Goal: Task Accomplishment & Management: Use online tool/utility

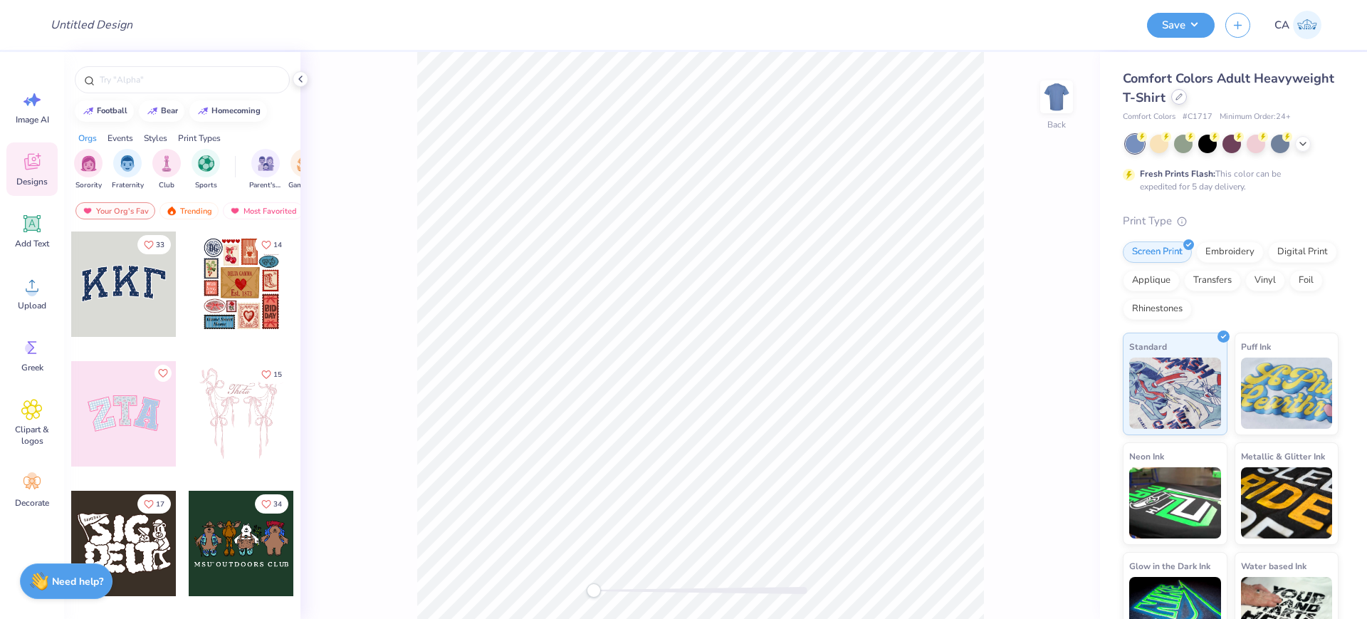
click at [1182, 100] on icon at bounding box center [1178, 96] width 7 height 7
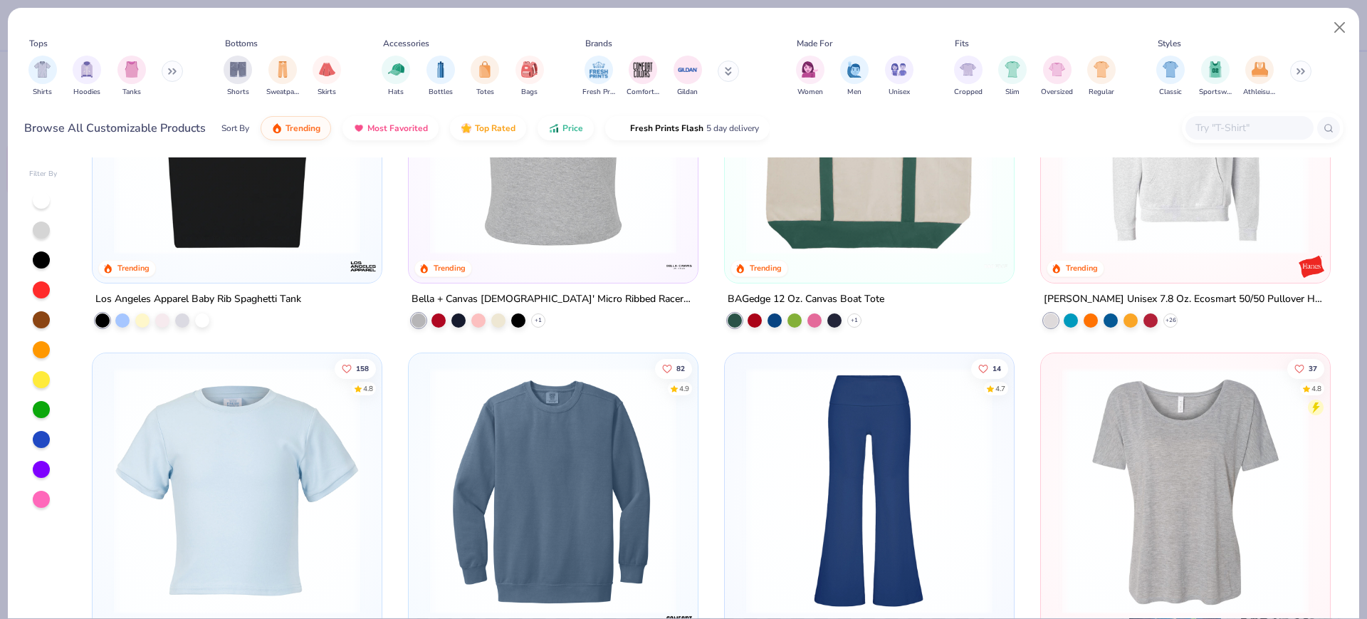
scroll to position [2936, 0]
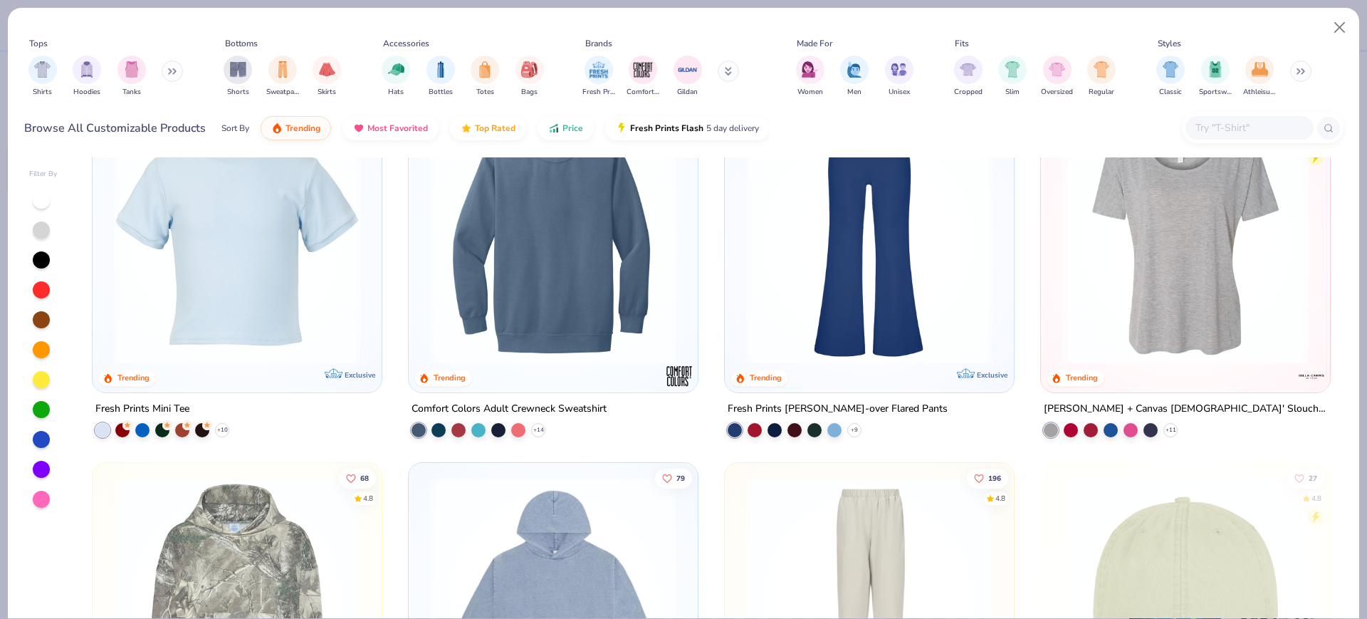
click at [278, 290] on img at bounding box center [237, 240] width 261 height 246
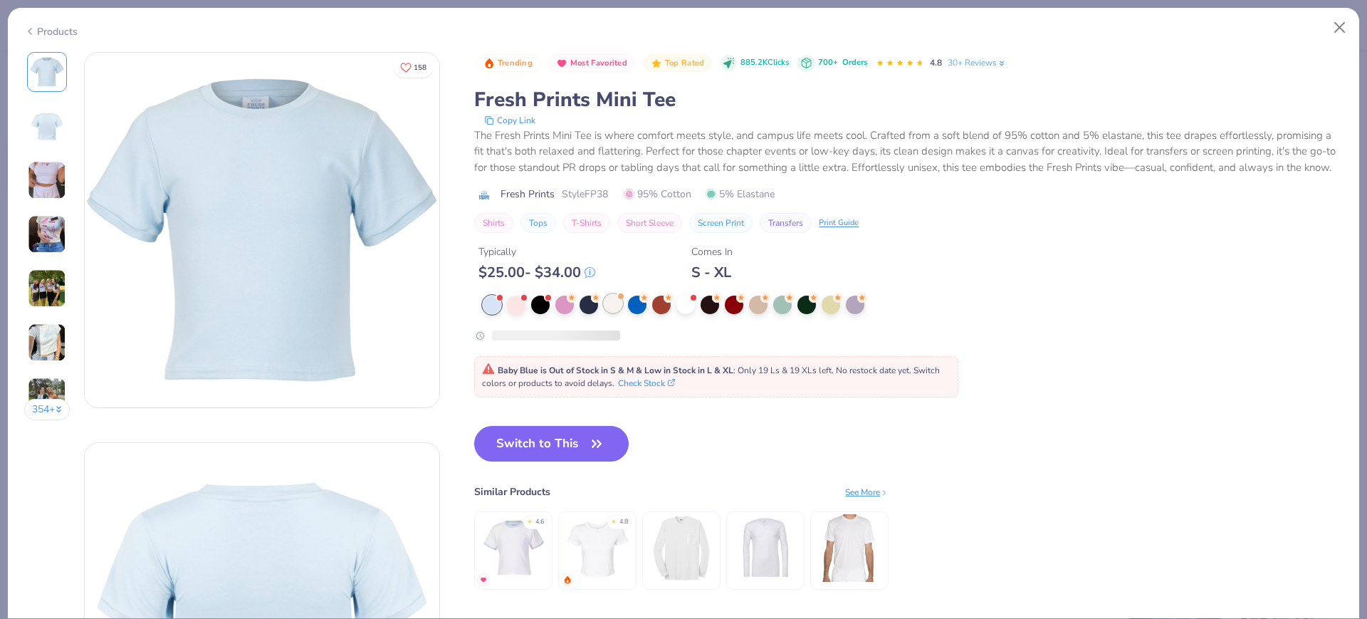
click at [616, 312] on div at bounding box center [613, 303] width 19 height 19
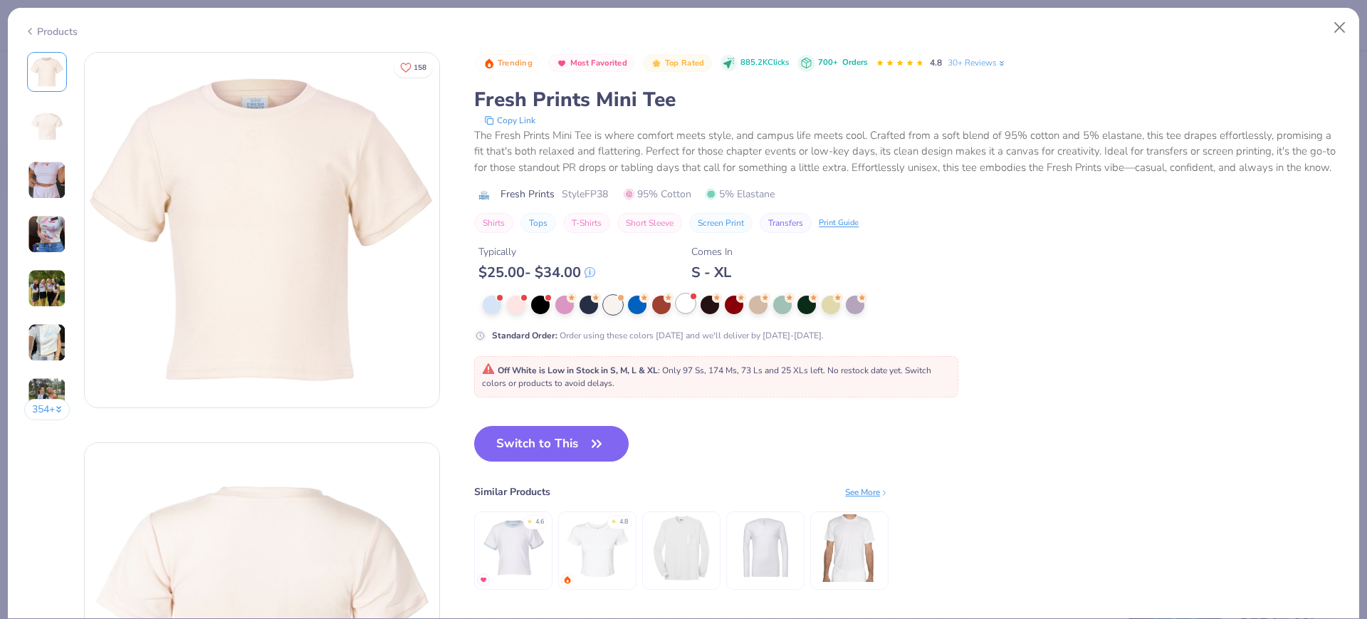
drag, startPoint x: 303, startPoint y: 229, endPoint x: 688, endPoint y: 325, distance: 396.2
click at [688, 312] on div at bounding box center [685, 303] width 19 height 19
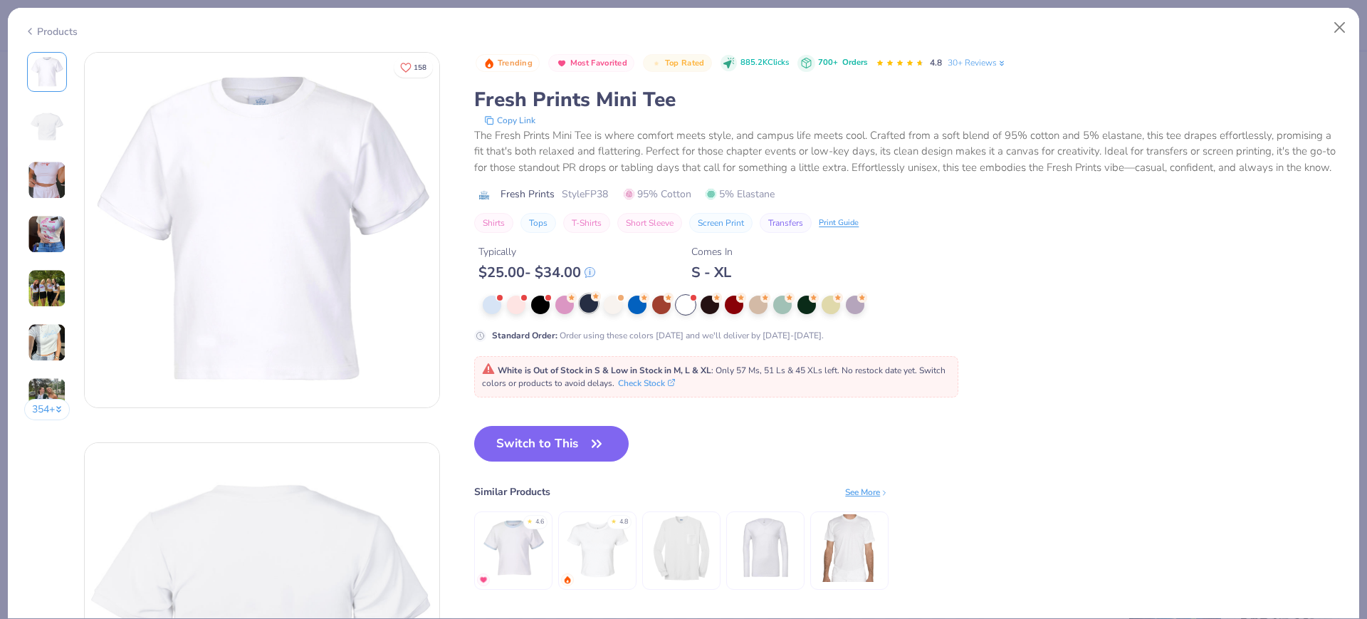
click at [591, 312] on div at bounding box center [588, 303] width 19 height 19
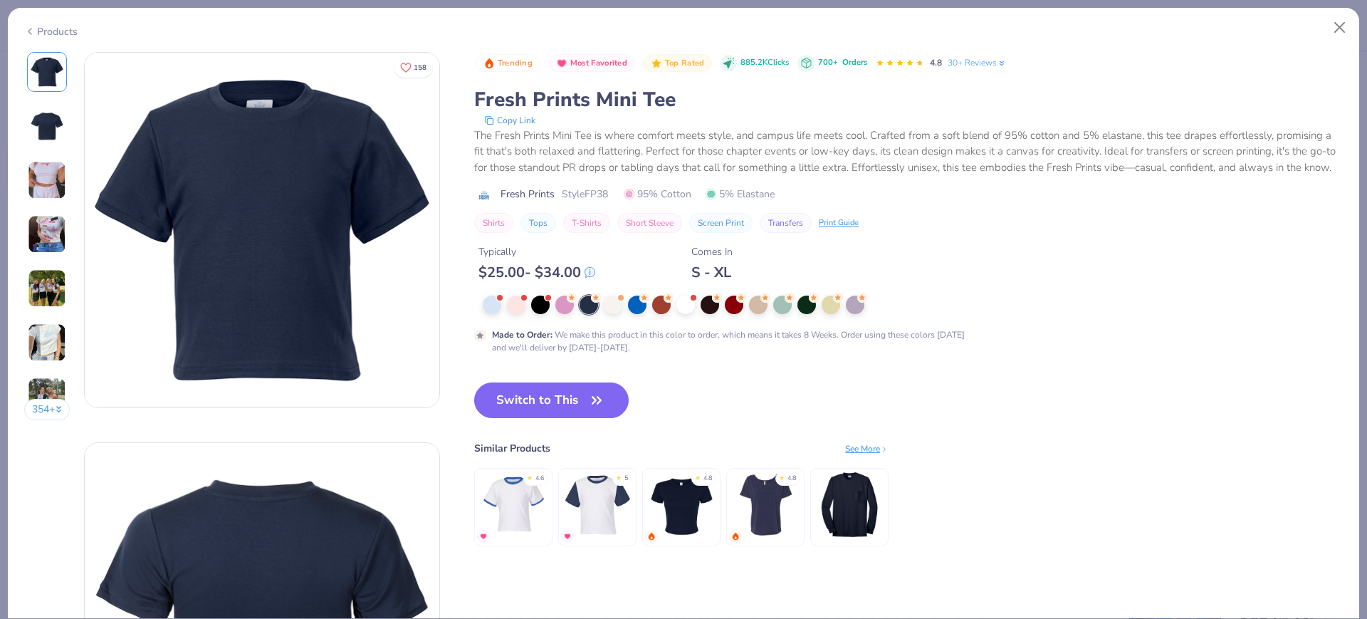
click at [39, 31] on div "Products" at bounding box center [50, 31] width 53 height 15
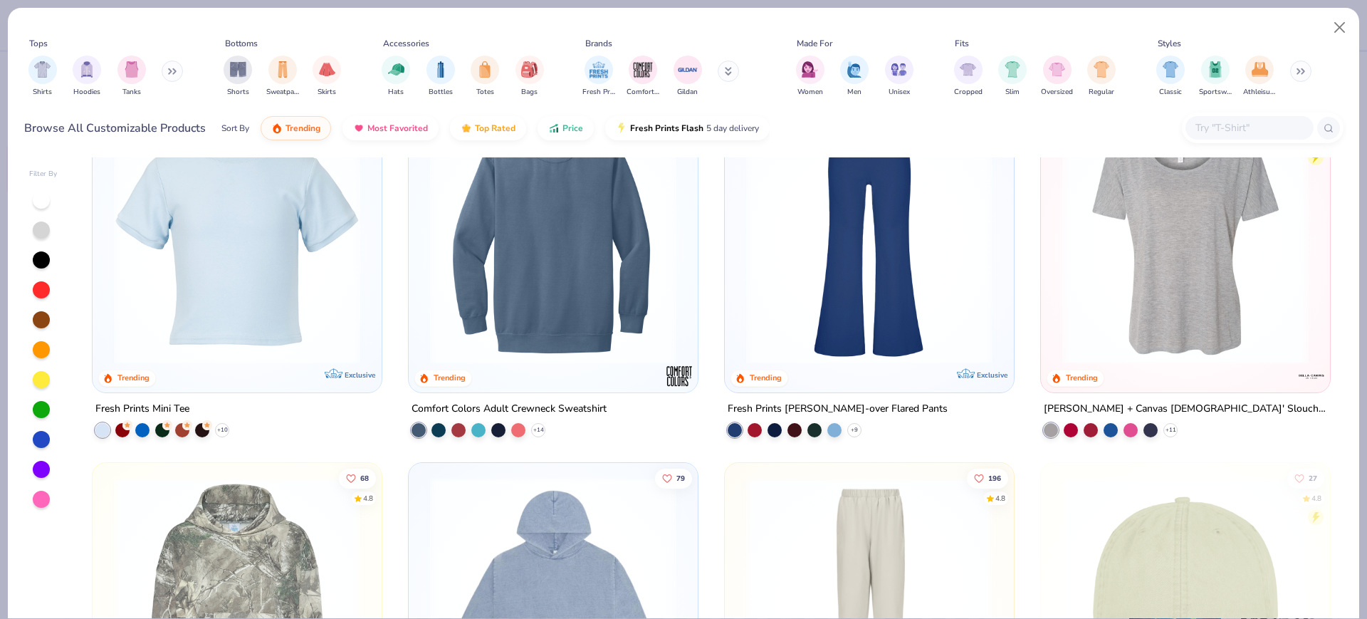
click at [202, 259] on img at bounding box center [237, 240] width 261 height 246
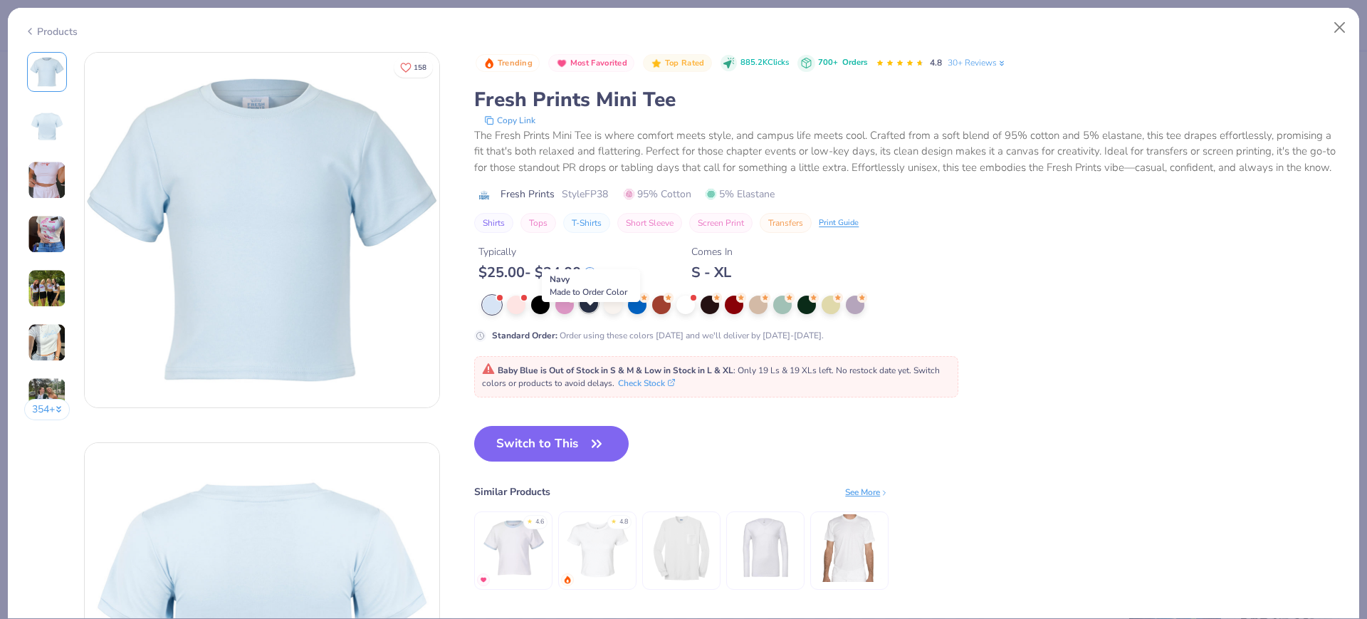
click at [594, 312] on div at bounding box center [588, 303] width 19 height 19
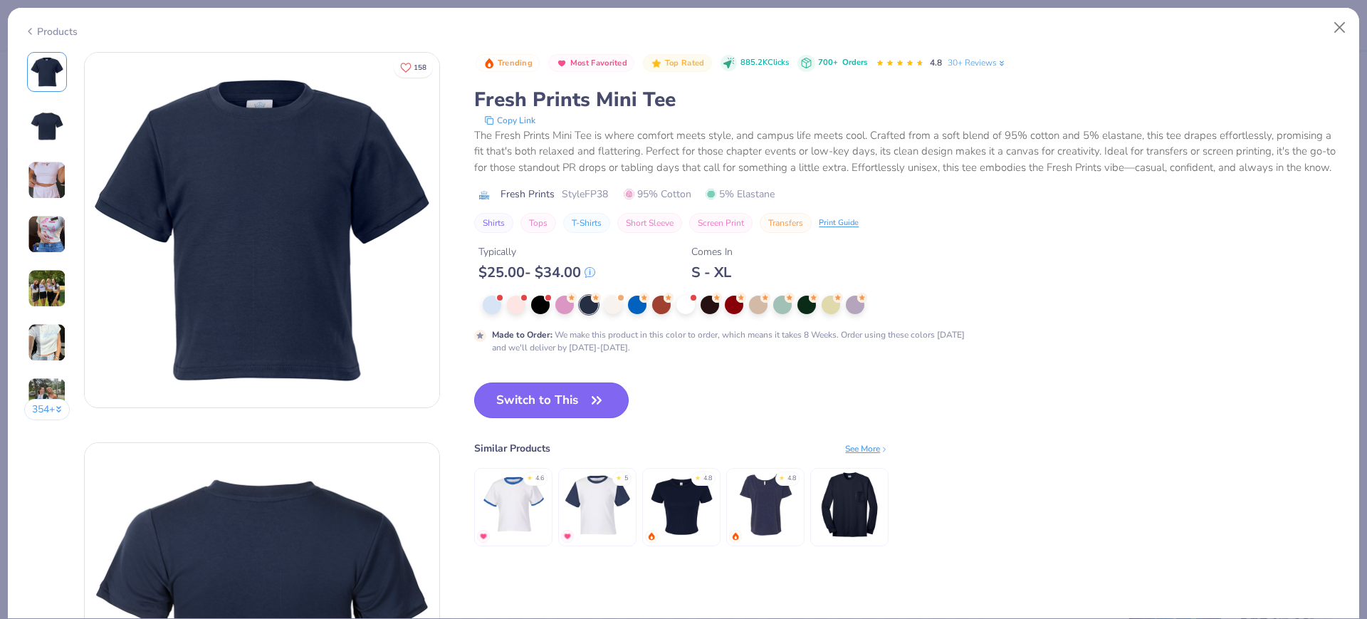
click at [540, 412] on button "Switch to This" at bounding box center [551, 400] width 154 height 36
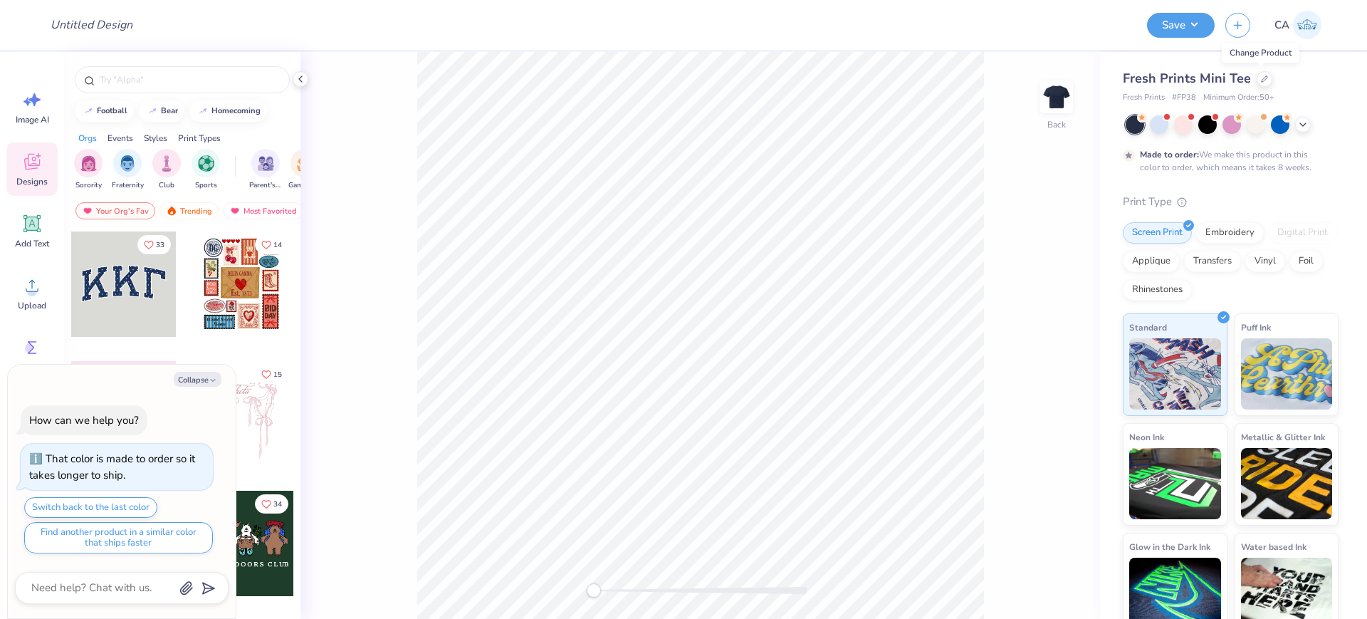
click at [1187, 100] on span "# FP38" at bounding box center [1184, 98] width 24 height 12
copy span "FP38"
click at [41, 291] on icon at bounding box center [31, 285] width 21 height 21
click at [28, 295] on icon at bounding box center [31, 285] width 21 height 21
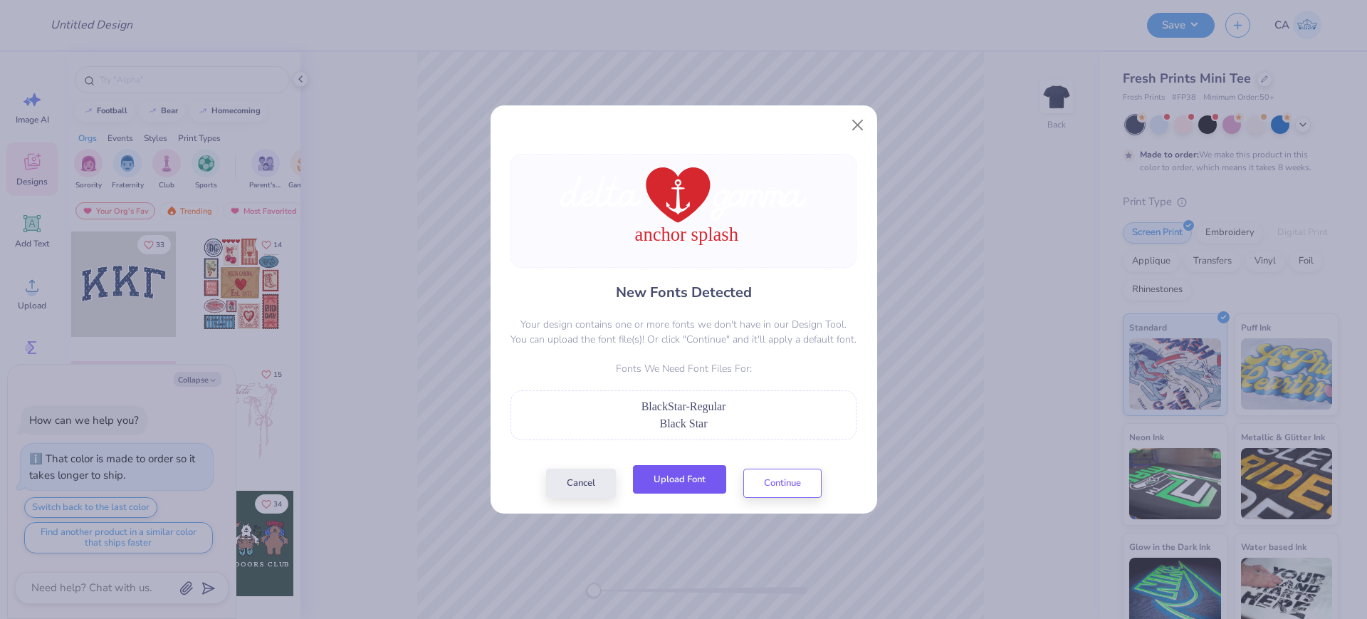
click at [676, 477] on button "Upload Font" at bounding box center [679, 479] width 93 height 29
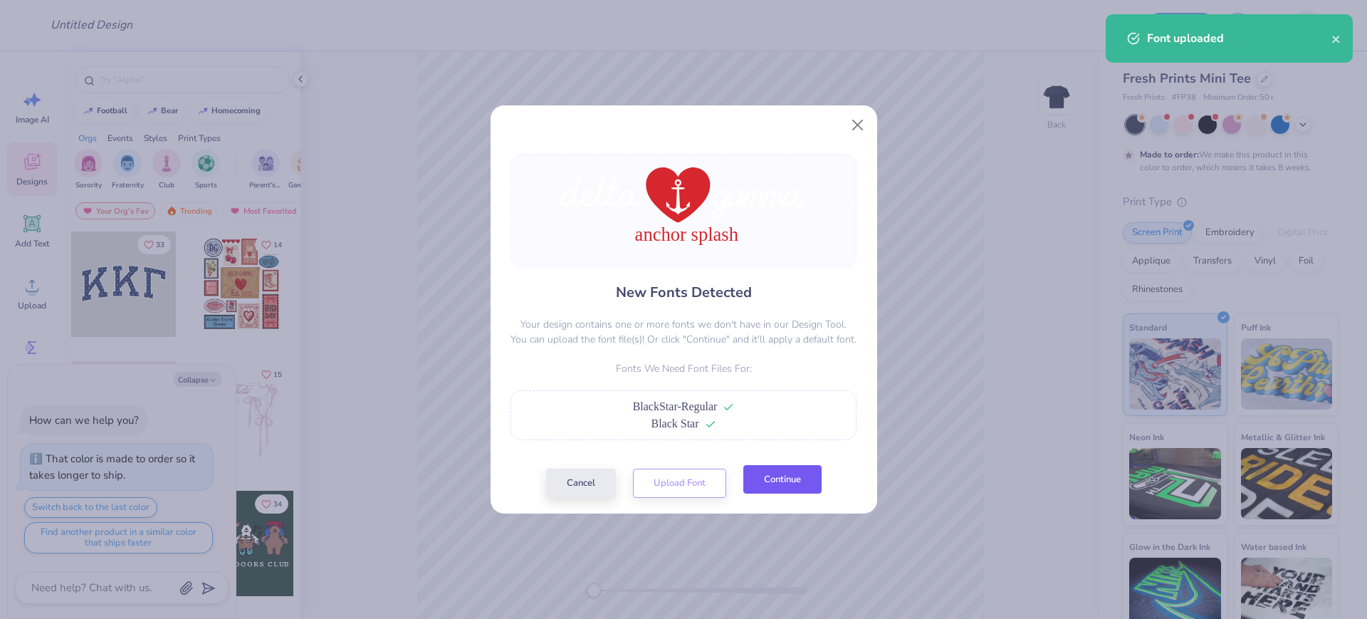
click at [749, 483] on button "Continue" at bounding box center [782, 479] width 78 height 29
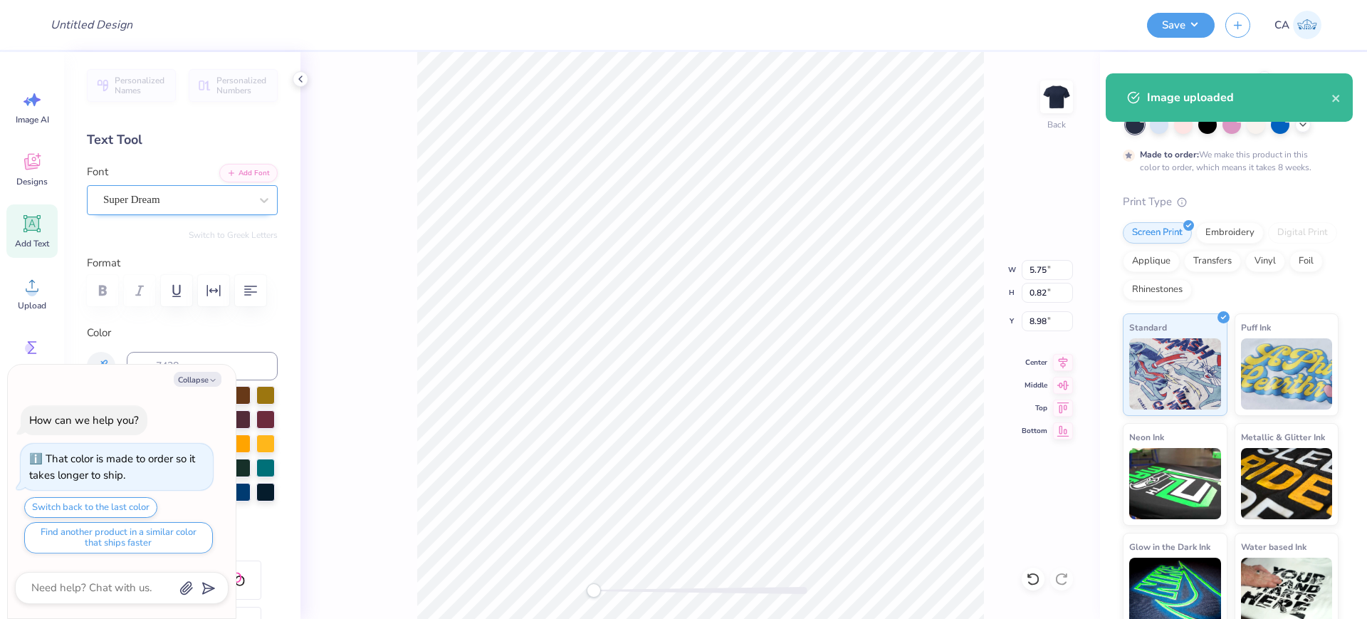
click at [144, 191] on div "Super Dream" at bounding box center [176, 200] width 149 height 22
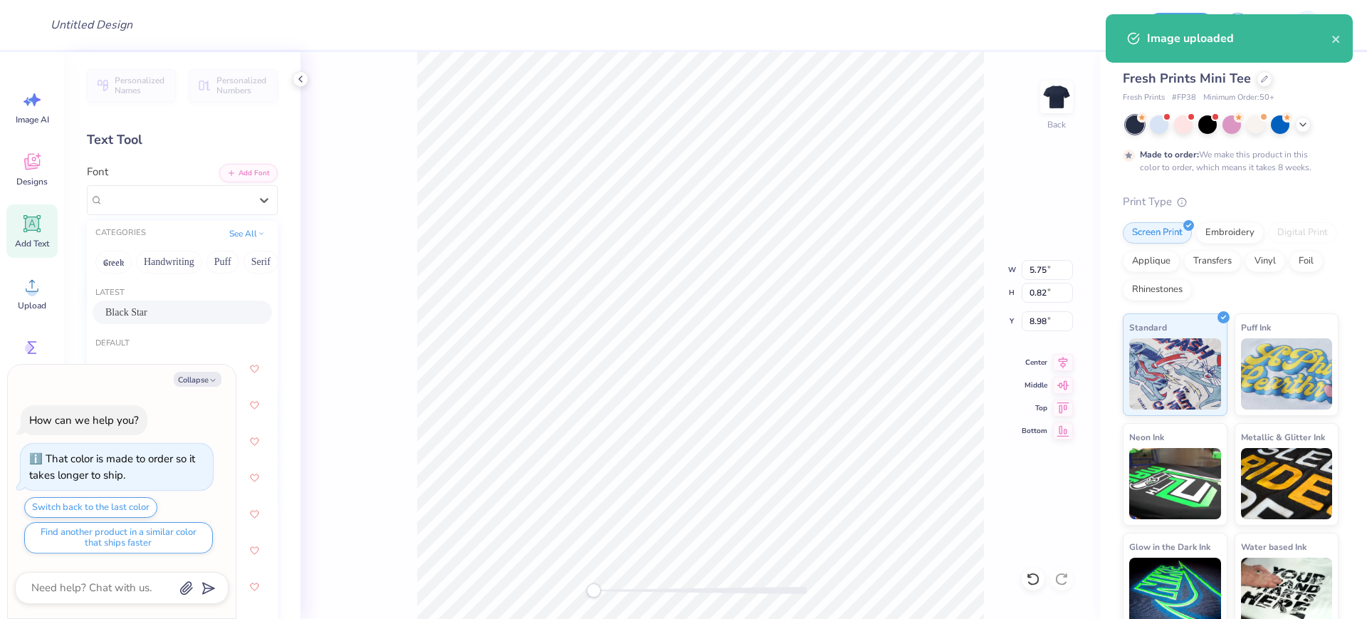
click at [140, 305] on span "Black Star" at bounding box center [126, 312] width 42 height 15
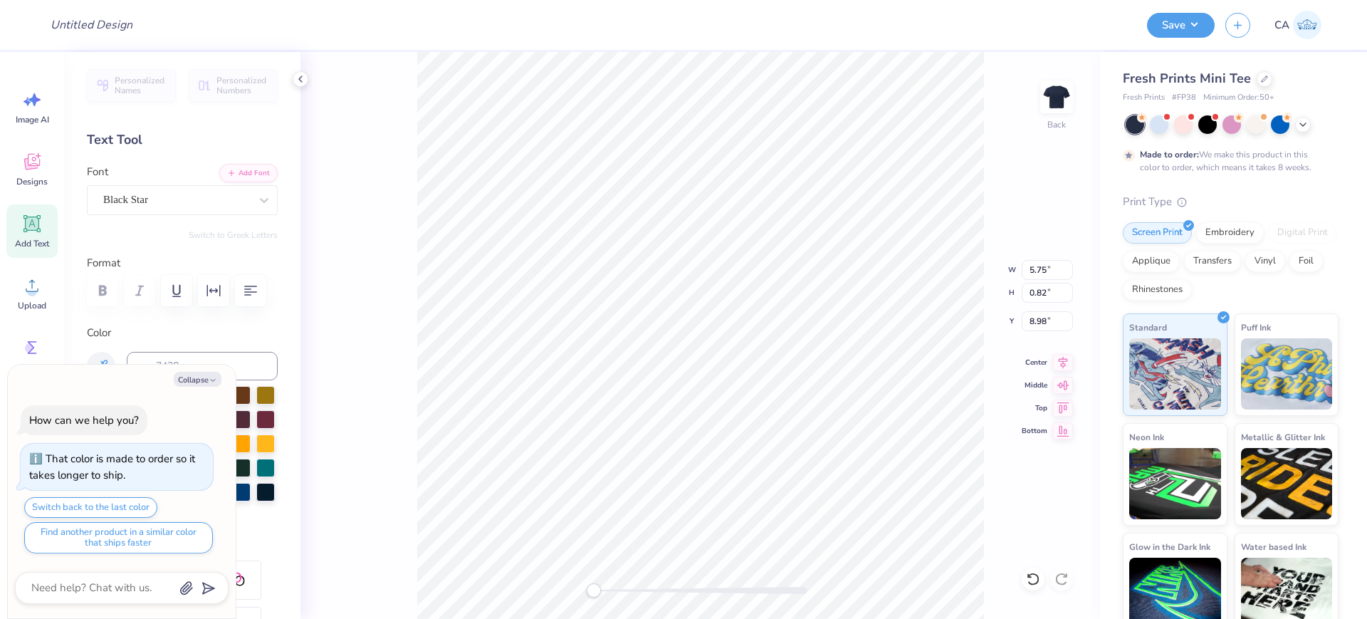
click at [1060, 357] on icon at bounding box center [1063, 362] width 20 height 17
type textarea "x"
type input "5.56"
type input "2.14"
type input "6.47"
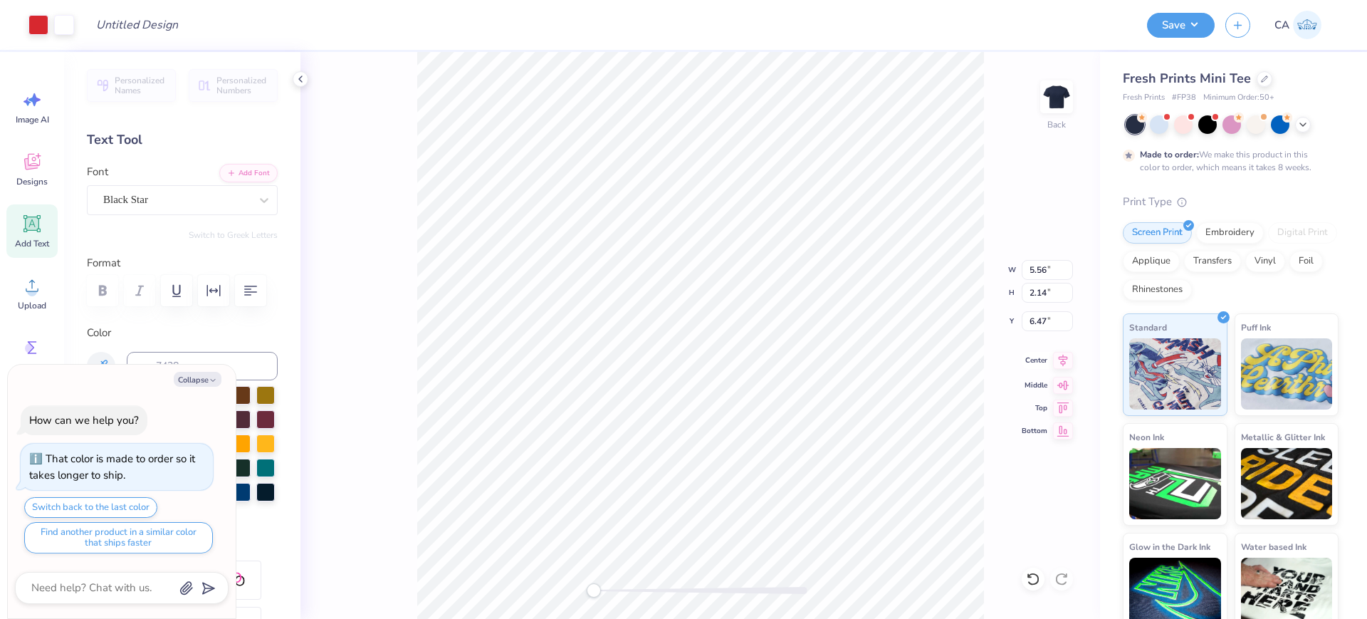
click at [1058, 361] on icon at bounding box center [1063, 360] width 20 height 17
click at [656, 590] on div at bounding box center [701, 590] width 214 height 7
click at [605, 570] on div "Back" at bounding box center [699, 335] width 799 height 567
type textarea "x"
type input "4.48"
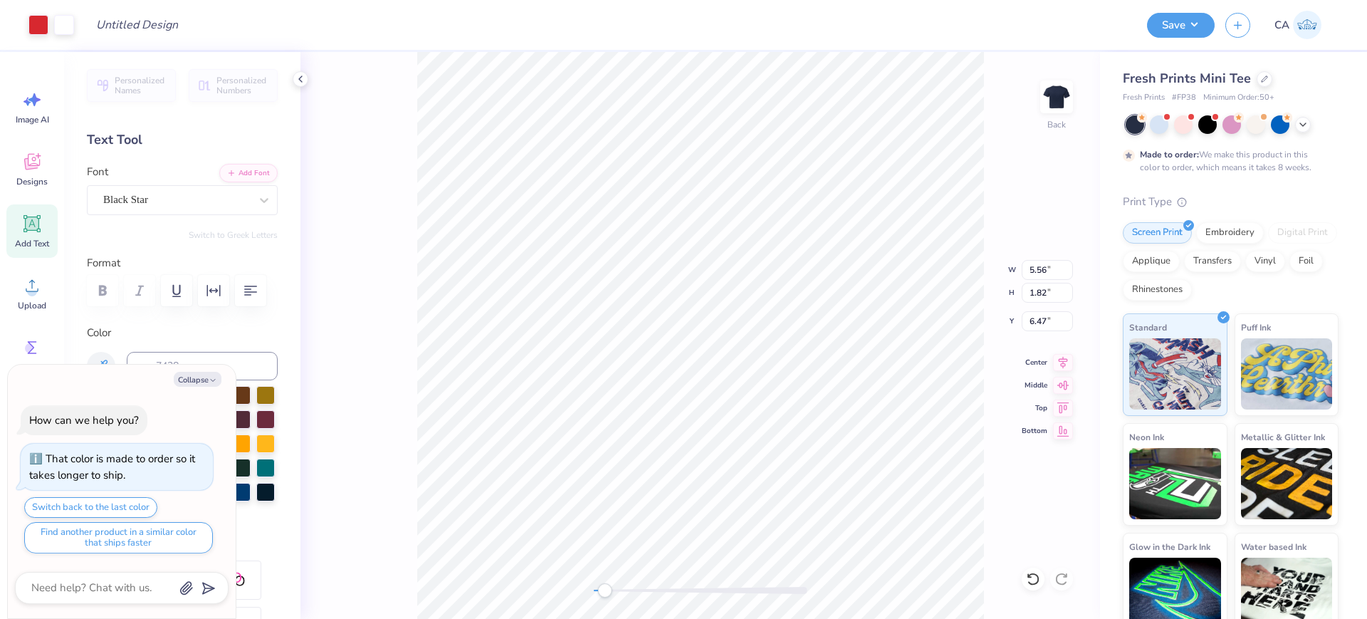
type input "1.56"
type input "6.52"
type textarea "x"
type input "5.59"
type input "1.83"
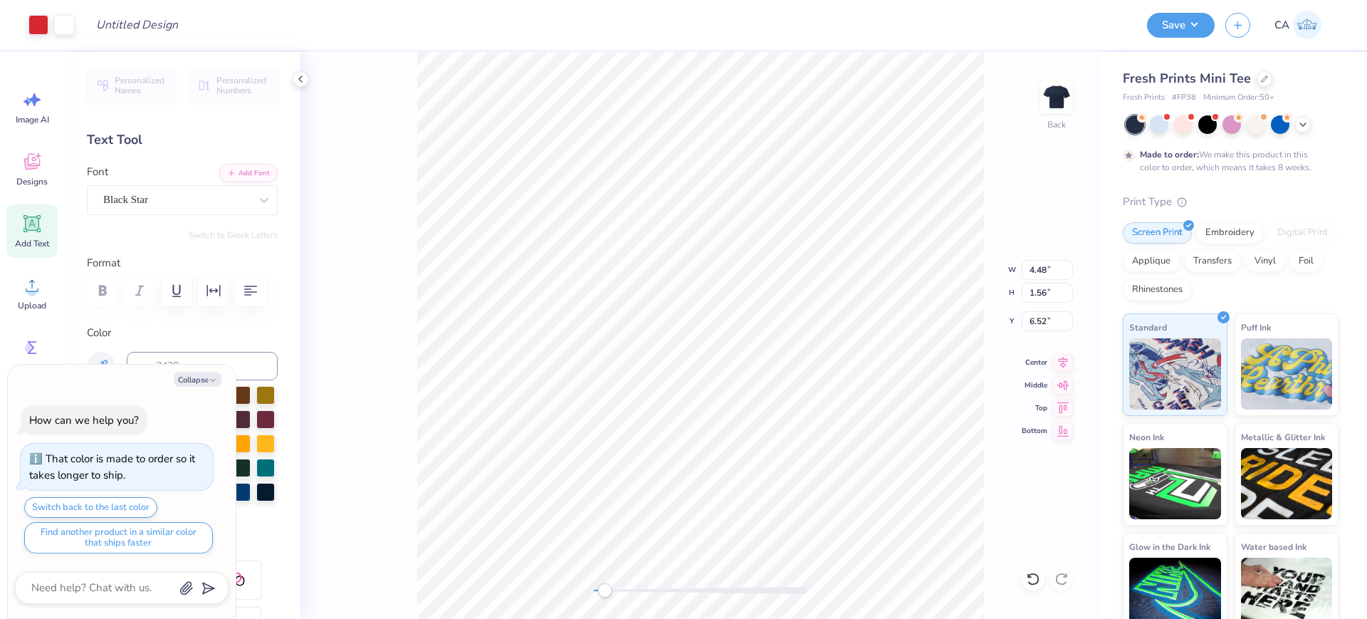
type input "6.46"
click at [1035, 268] on input "5.59" at bounding box center [1046, 270] width 51 height 20
type input "5"
type textarea "x"
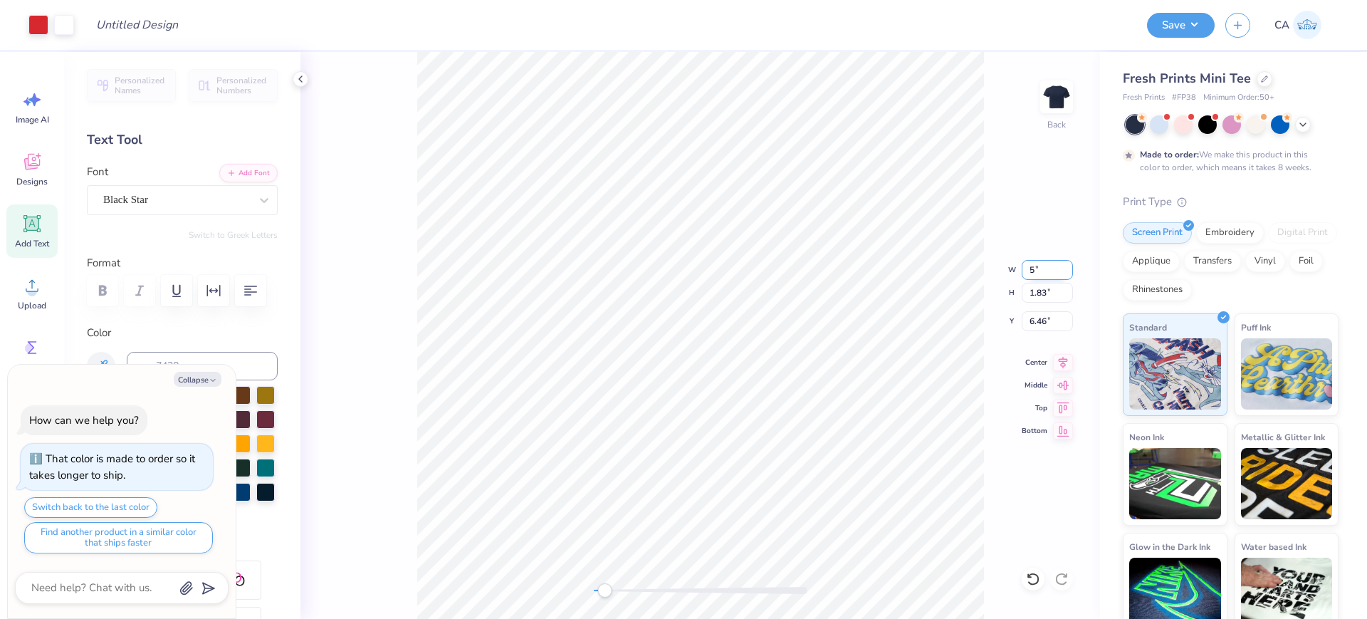
type input "4.47"
type input "1.56"
type input "6.62"
click at [1065, 267] on input "4.99" at bounding box center [1046, 270] width 51 height 20
type input "5"
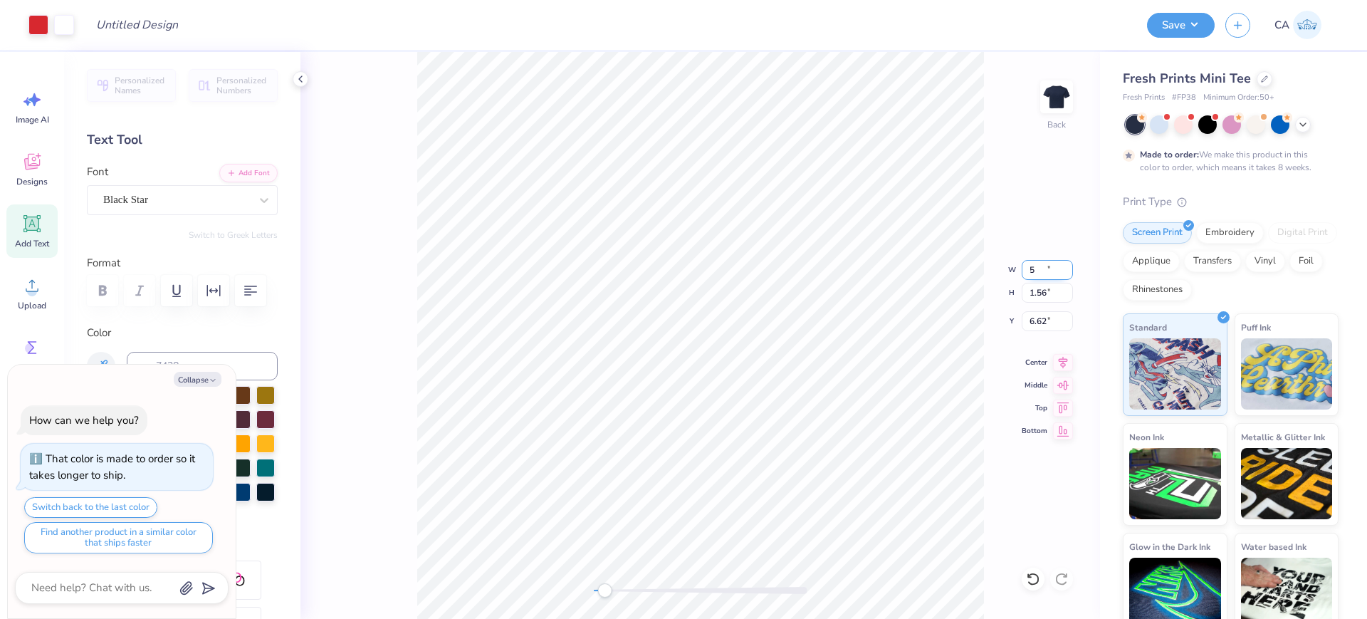
click at [1065, 267] on input "5" at bounding box center [1046, 270] width 51 height 20
click at [1051, 290] on input "1.56" at bounding box center [1046, 293] width 51 height 20
type textarea "x"
type input "5.59"
type input "1.83"
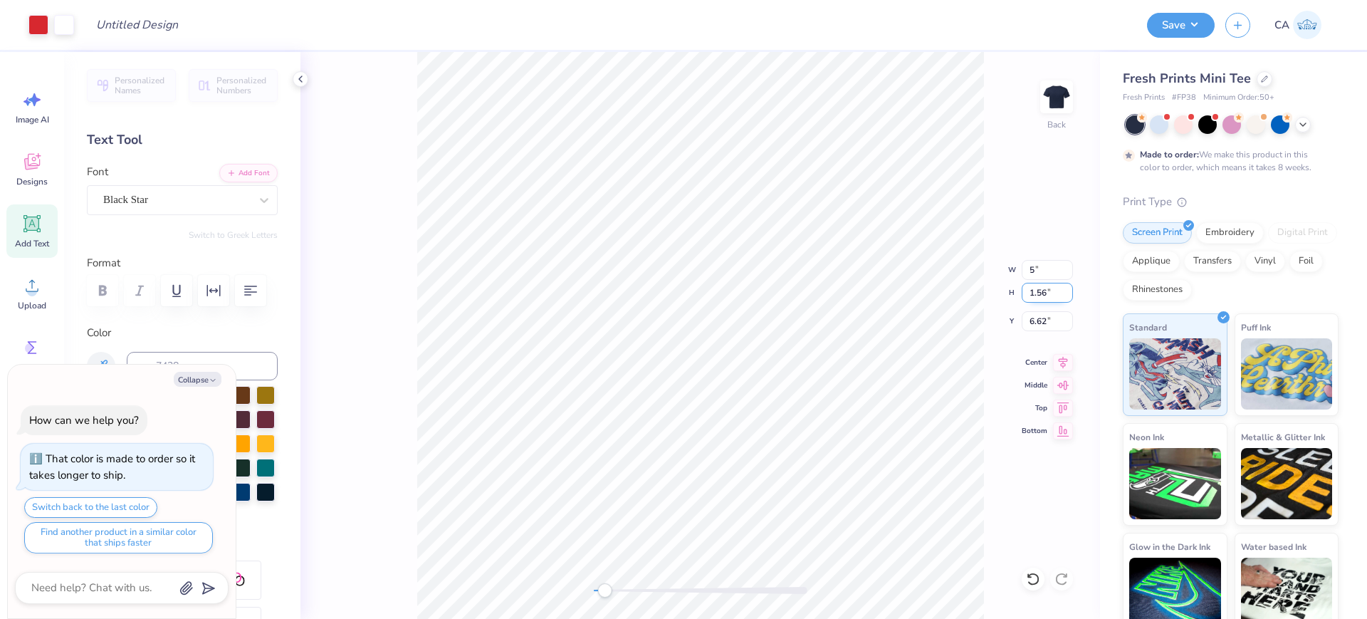
type input "6.46"
click at [1051, 262] on input "5.59" at bounding box center [1046, 270] width 51 height 20
type input "5"
type textarea "x"
type input "4.47"
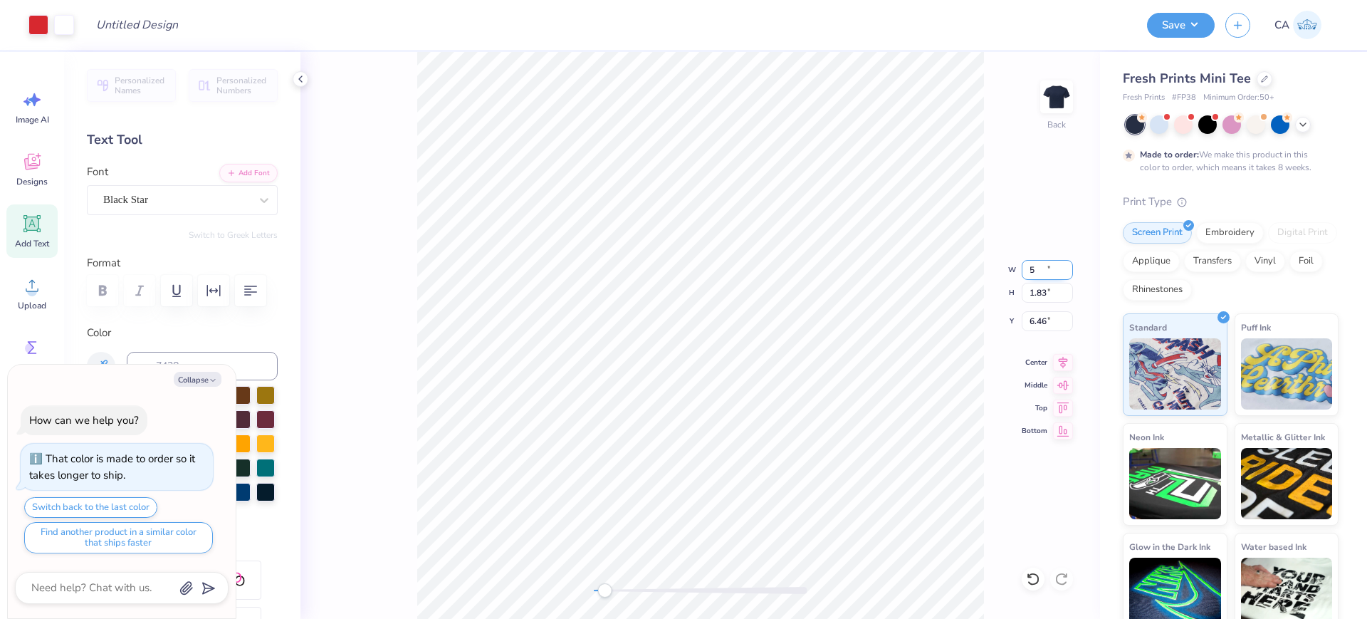
type input "1.56"
type input "6.61"
click at [1051, 262] on input "4.47" at bounding box center [1046, 270] width 51 height 20
type textarea "x"
type input "6.82"
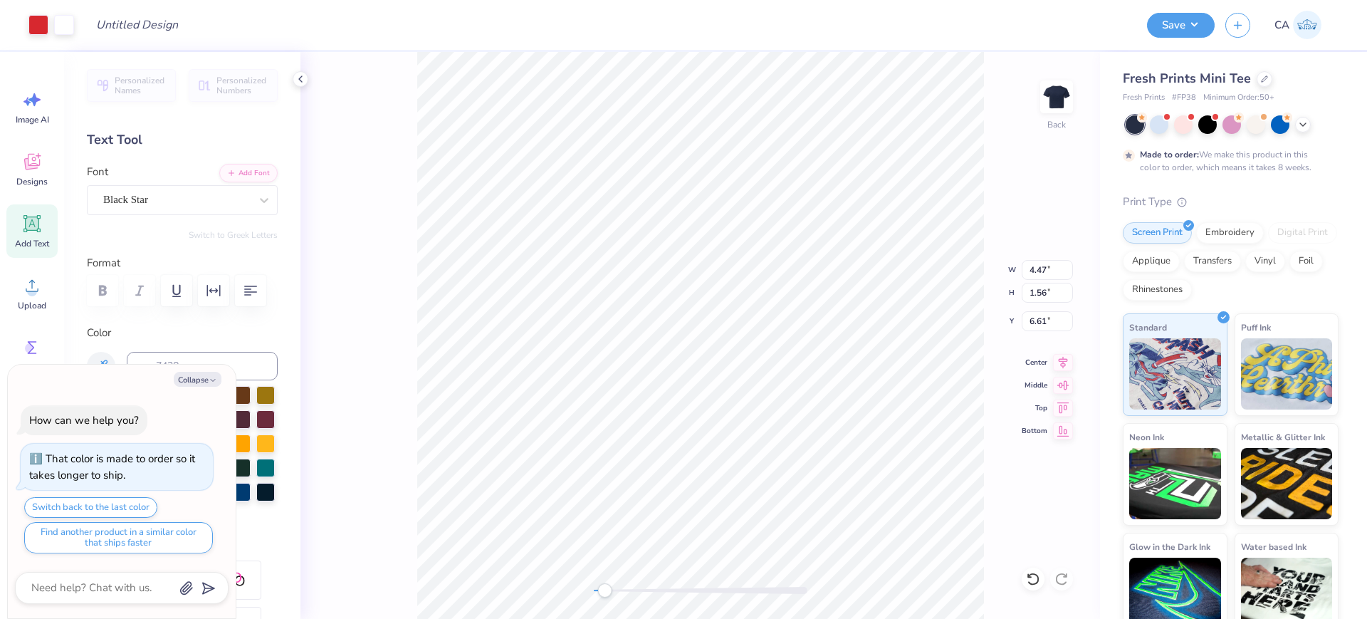
type input "2.12"
type input "6.10"
click at [643, 583] on div at bounding box center [701, 590] width 214 height 14
click at [621, 582] on div "Back W 6.82 6.82 " H 2.12 2.12 " Y 6.10 6.10 " Center Middle Top Bottom" at bounding box center [699, 335] width 799 height 567
type textarea "x"
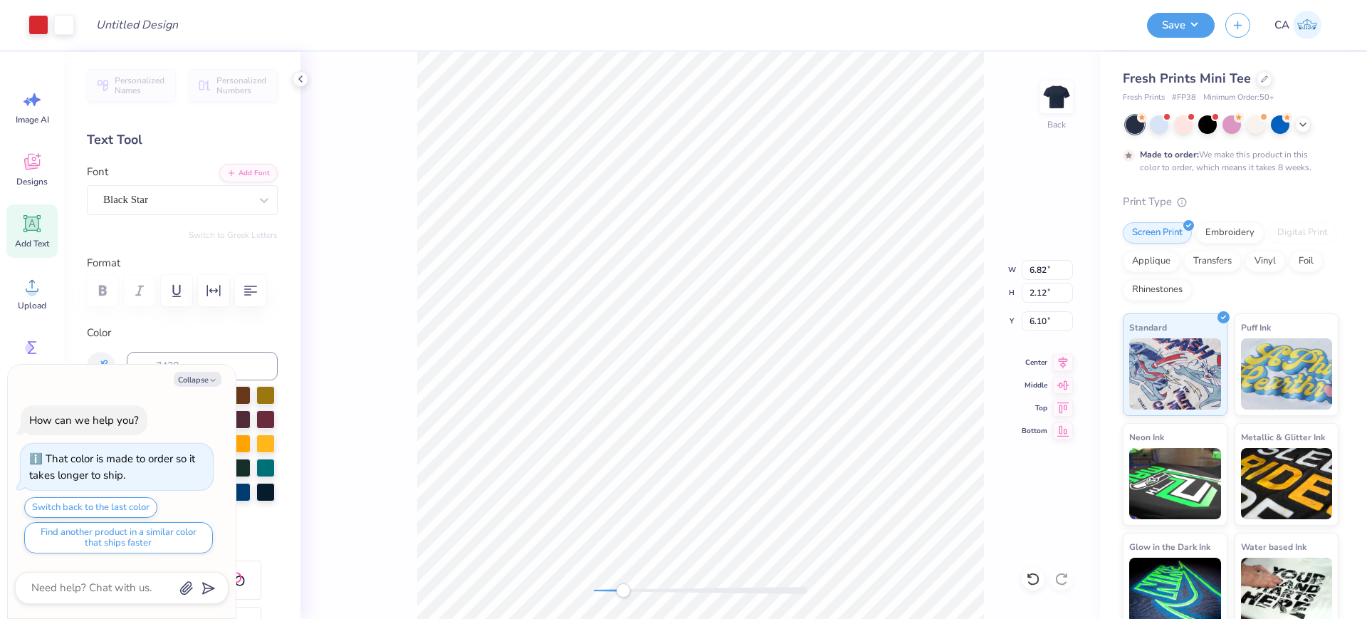
type input "5.05"
type input "1.70"
type input "6.49"
type textarea "x"
type input "6.50"
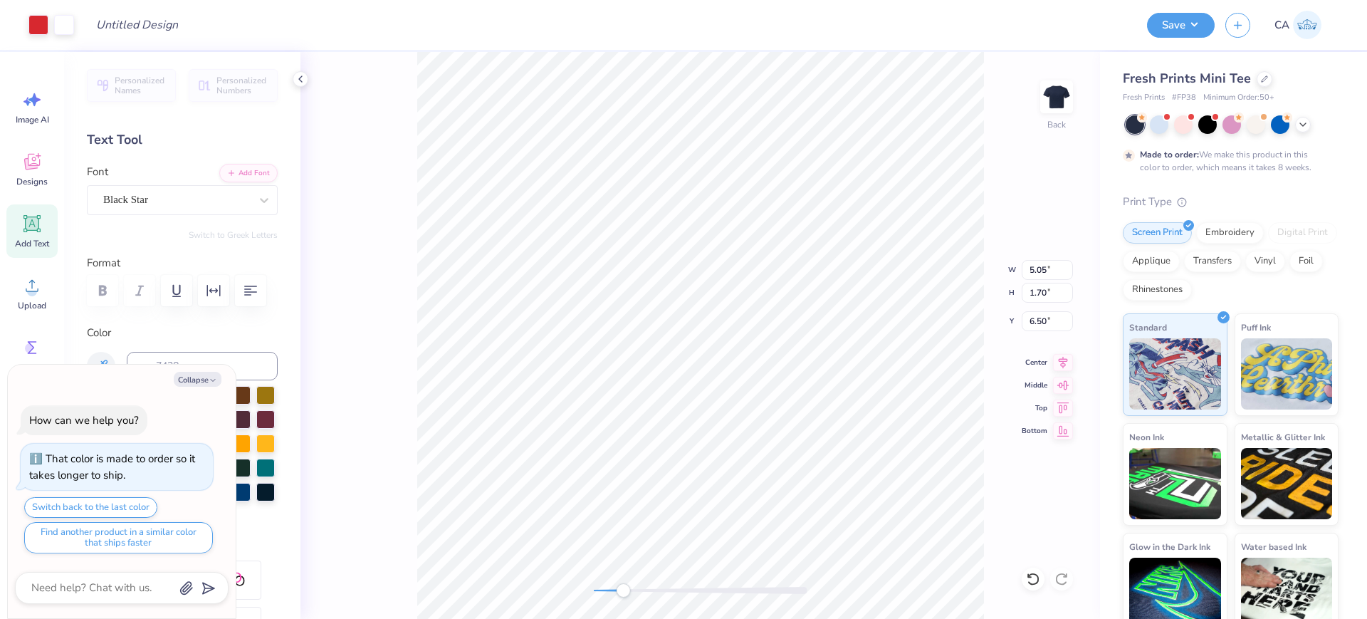
type textarea "x"
click at [1026, 317] on input "2.49" at bounding box center [1046, 321] width 51 height 20
type input "2"
type textarea "x"
type input "2.00"
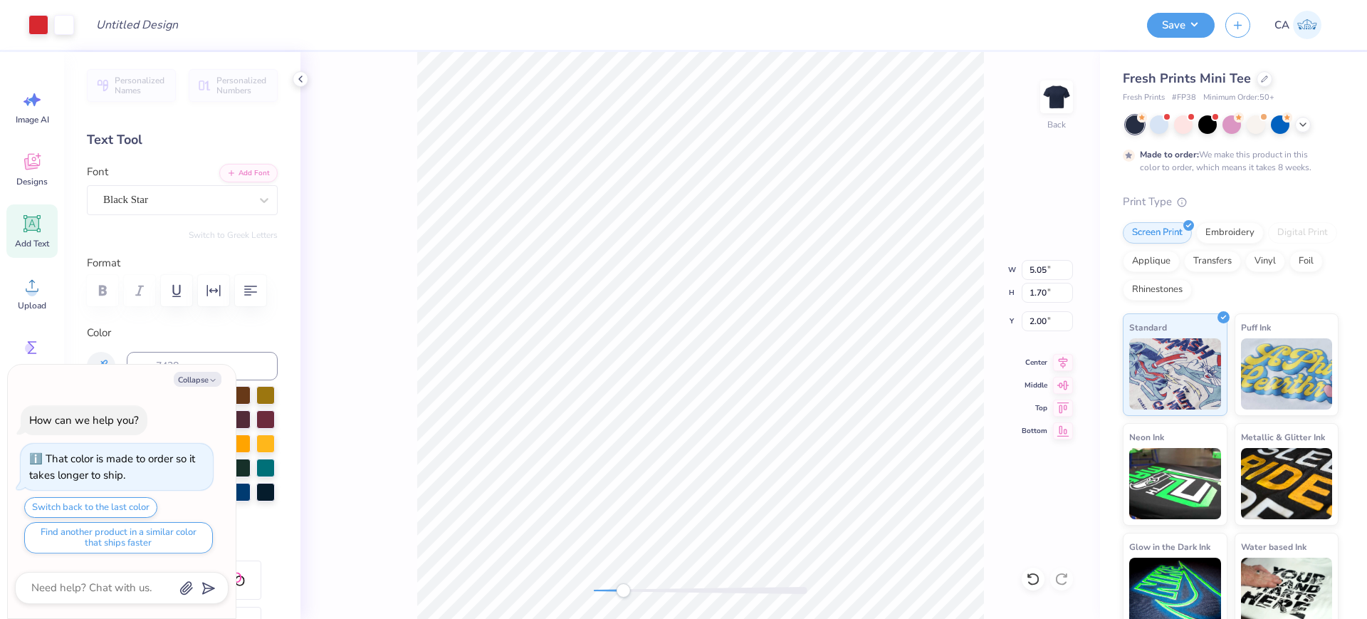
type textarea "x"
type input "4.95"
type input "1.68"
type input "2.02"
type textarea "x"
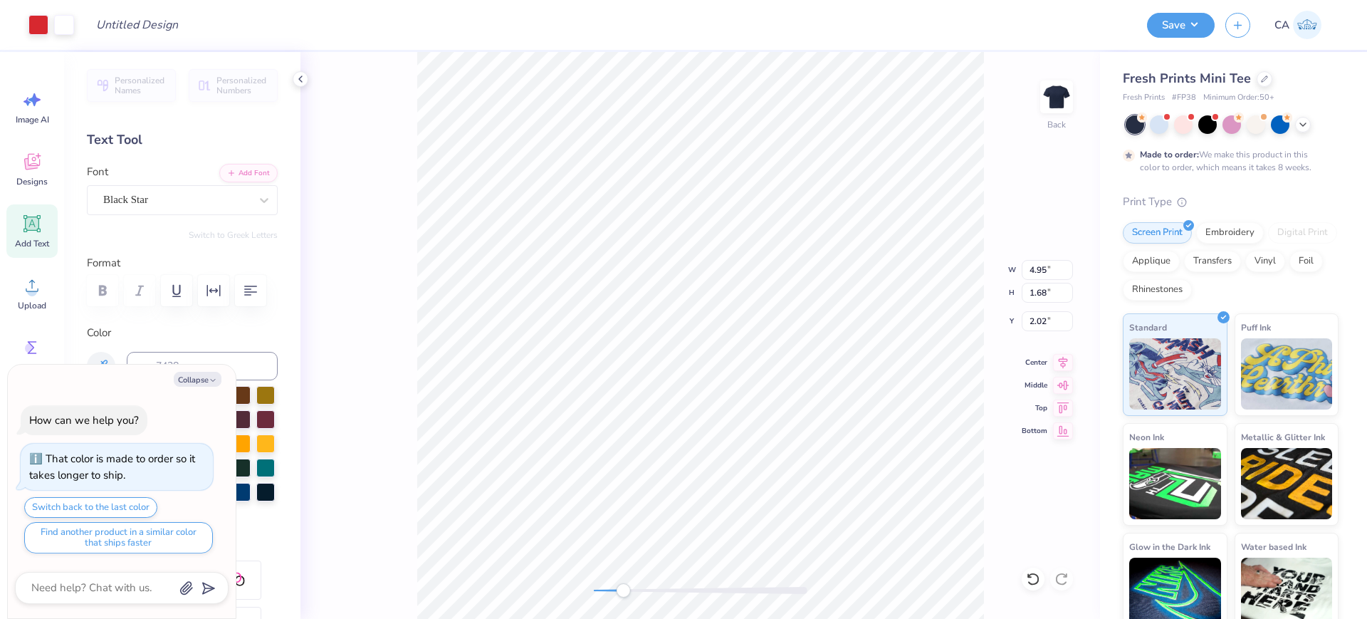
type input "5.05"
type input "1.70"
type input "2.00"
click at [1047, 277] on input "5.05" at bounding box center [1046, 270] width 51 height 20
type input "5"
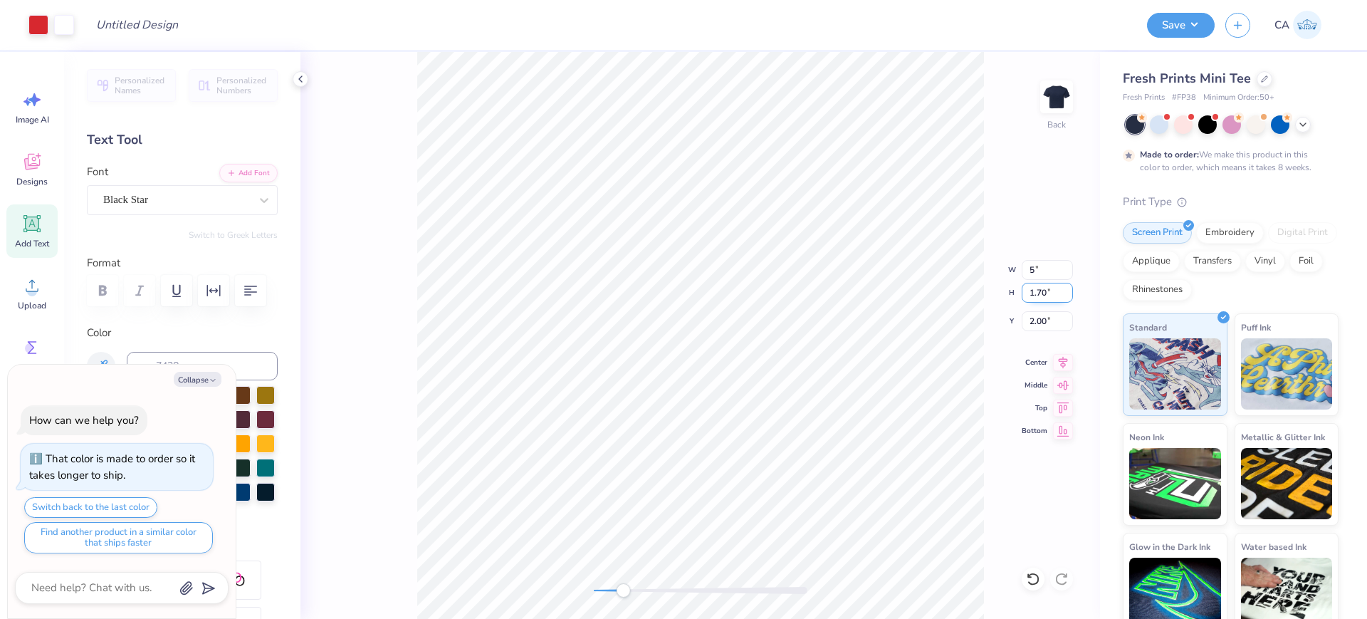
click at [1051, 300] on input "1.70" at bounding box center [1046, 293] width 51 height 20
type textarea "x"
type input "4.95"
type input "1.68"
type input "2.01"
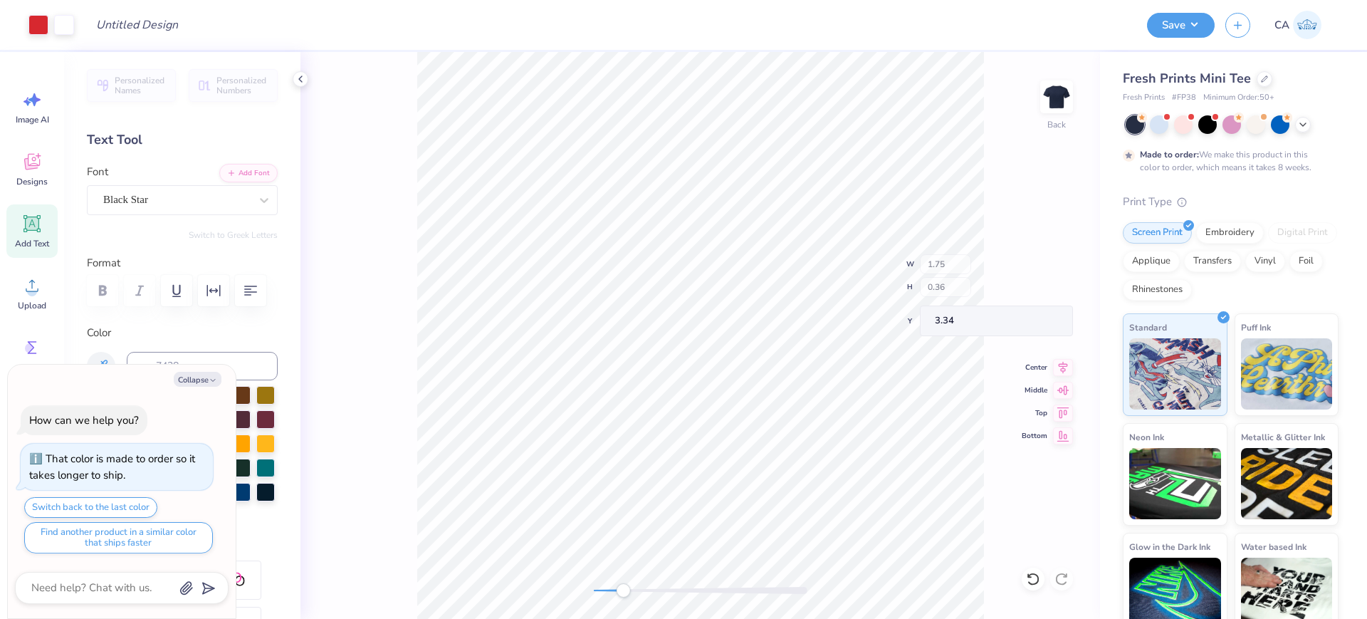
type textarea "x"
click at [1036, 311] on input "2.01" at bounding box center [1046, 321] width 51 height 20
type input "2"
type textarea "x"
click at [1046, 327] on input "2.00" at bounding box center [1046, 321] width 51 height 20
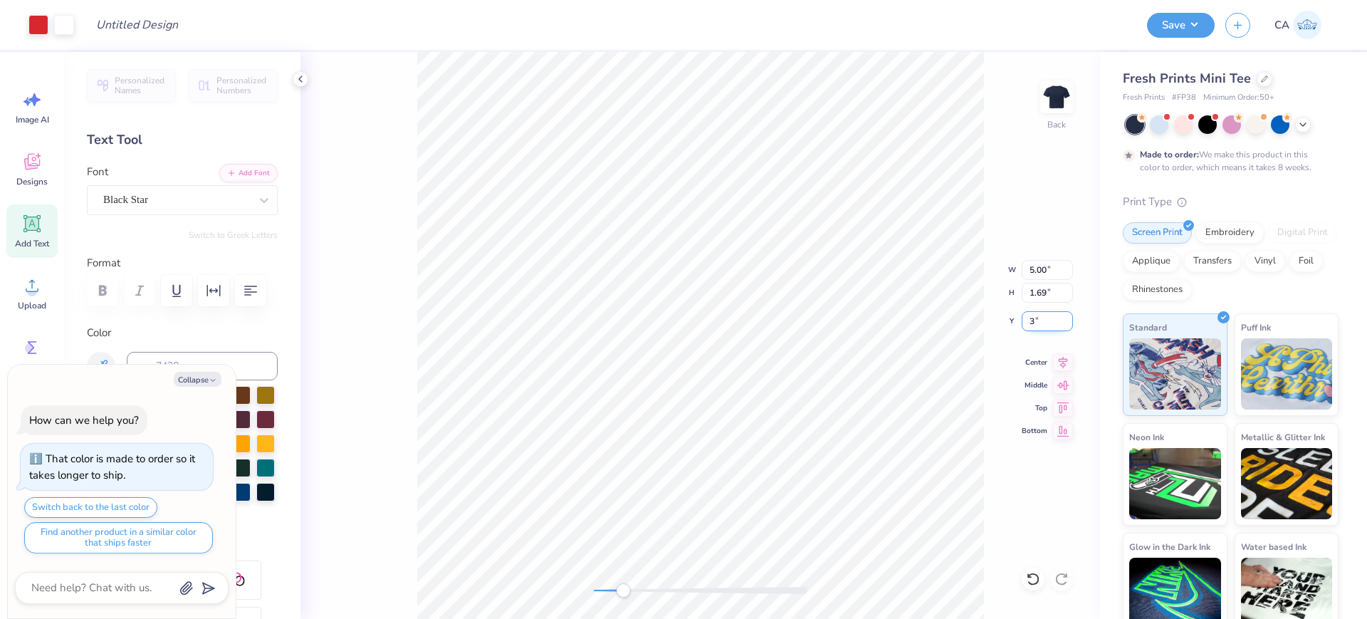
type input "3"
type textarea "x"
type input "3.00"
drag, startPoint x: 610, startPoint y: 596, endPoint x: 592, endPoint y: 594, distance: 18.6
click at [594, 594] on div at bounding box center [701, 590] width 214 height 14
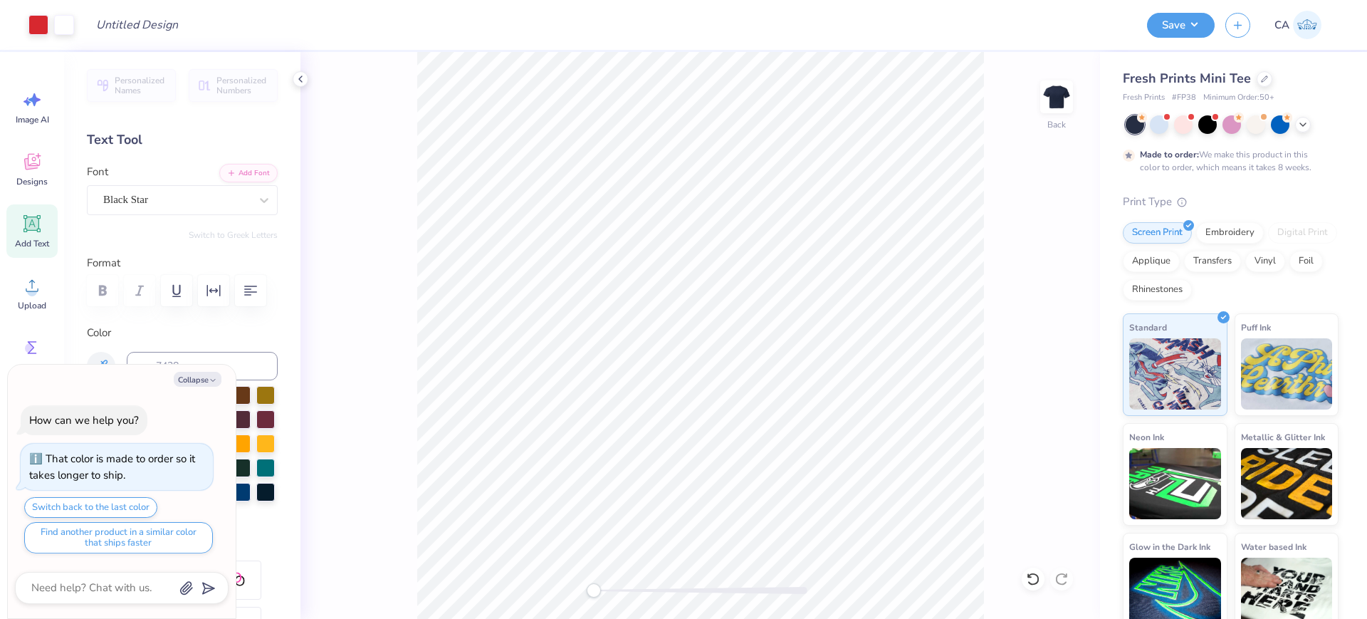
type textarea "x"
click at [1037, 327] on input "3.00" at bounding box center [1046, 321] width 51 height 20
type input "2.5"
type textarea "x"
type input "2.50"
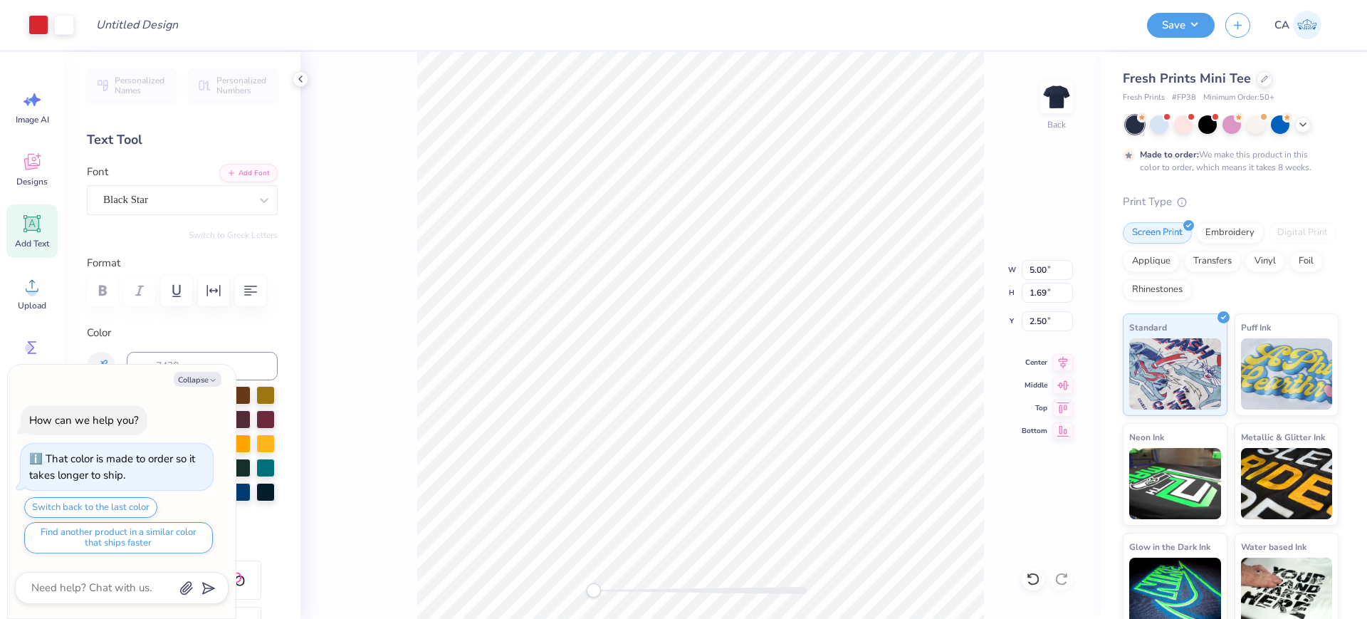
type textarea "x"
drag, startPoint x: 639, startPoint y: 594, endPoint x: 631, endPoint y: 589, distance: 9.5
click at [631, 589] on div at bounding box center [701, 590] width 214 height 7
click at [165, 32] on input "Design Title" at bounding box center [155, 25] width 140 height 28
paste input "FPS240131"
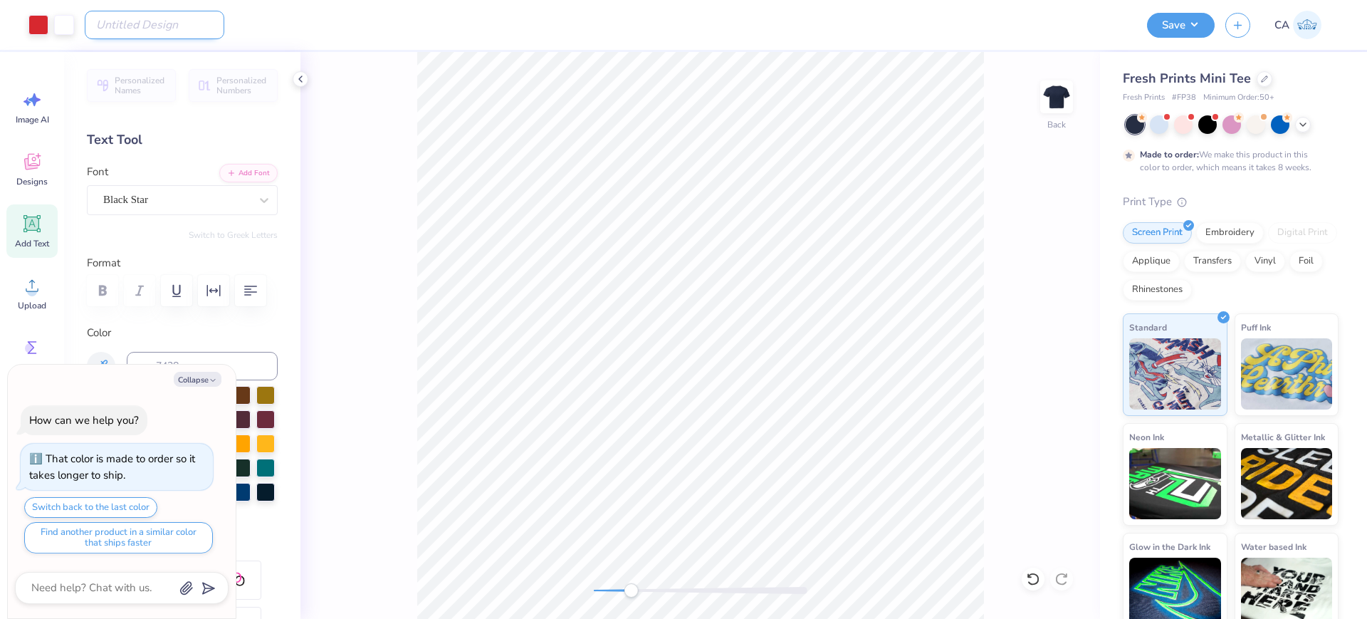
type input "FPS240131"
type textarea "x"
type input "FPS240131"
click at [1186, 33] on button "Save" at bounding box center [1181, 23] width 68 height 25
type textarea "x"
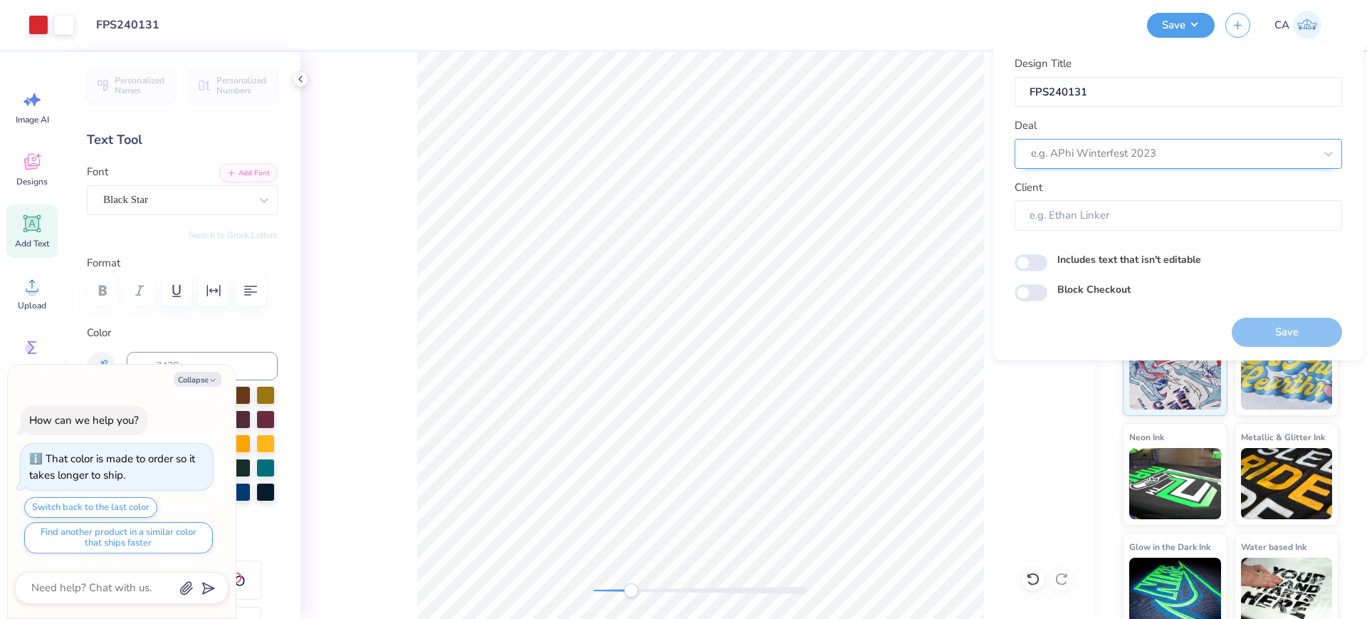
click at [1140, 148] on div at bounding box center [1172, 153] width 283 height 19
click at [1166, 188] on div "Design Tool Gallery" at bounding box center [1178, 191] width 316 height 23
type input "design tool gallery"
type textarea "x"
type input "Design Tool Gallery User"
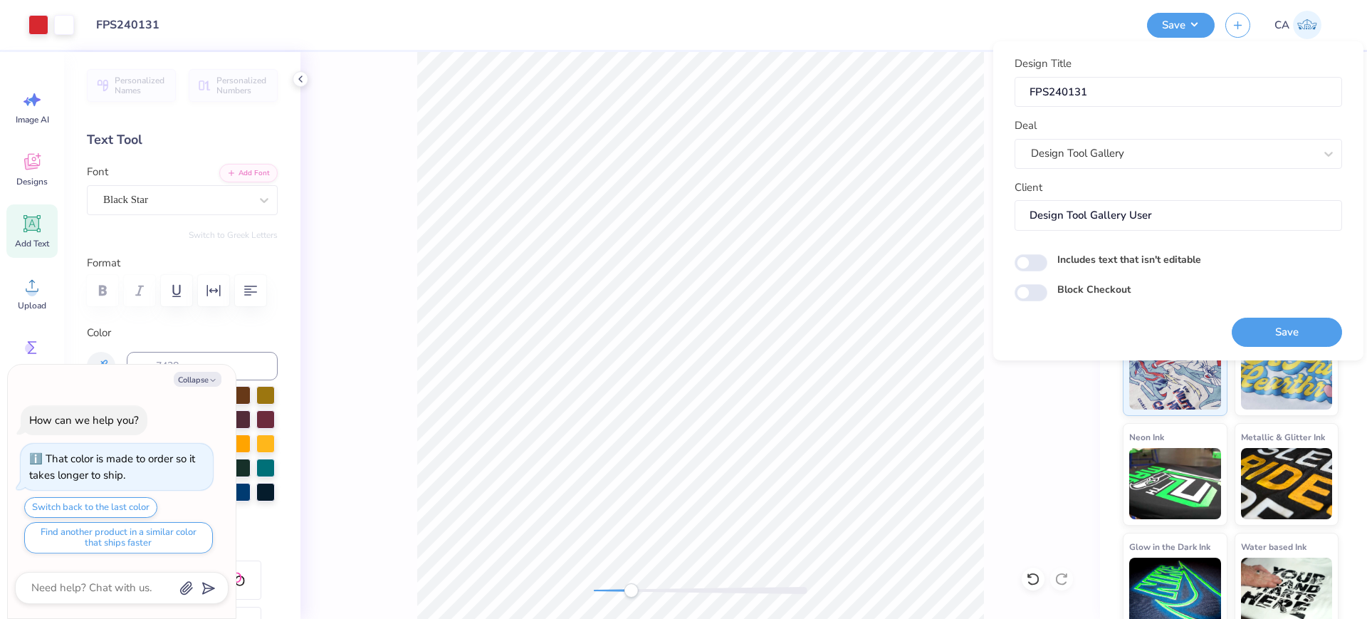
click at [1290, 329] on button "Save" at bounding box center [1286, 331] width 110 height 29
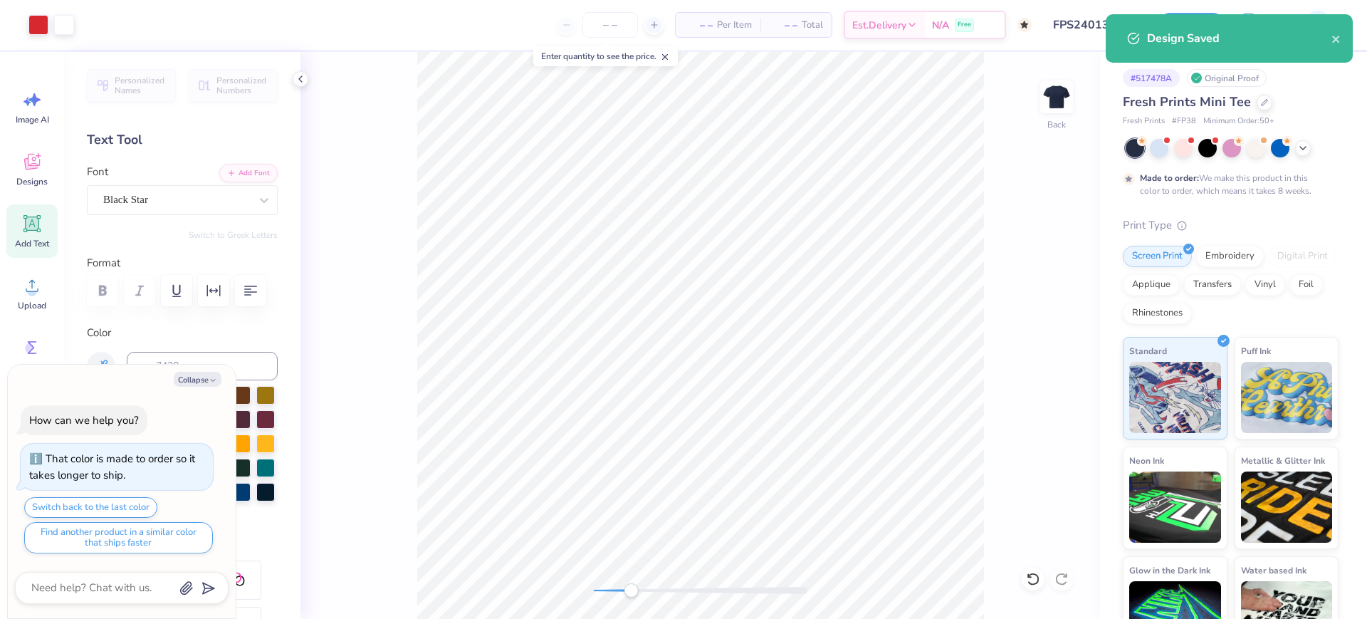
click at [1347, 38] on div "Design Saved" at bounding box center [1228, 38] width 247 height 48
click at [1342, 40] on div "Design Saved" at bounding box center [1228, 38] width 247 height 48
click at [1332, 41] on icon "close" at bounding box center [1336, 38] width 10 height 11
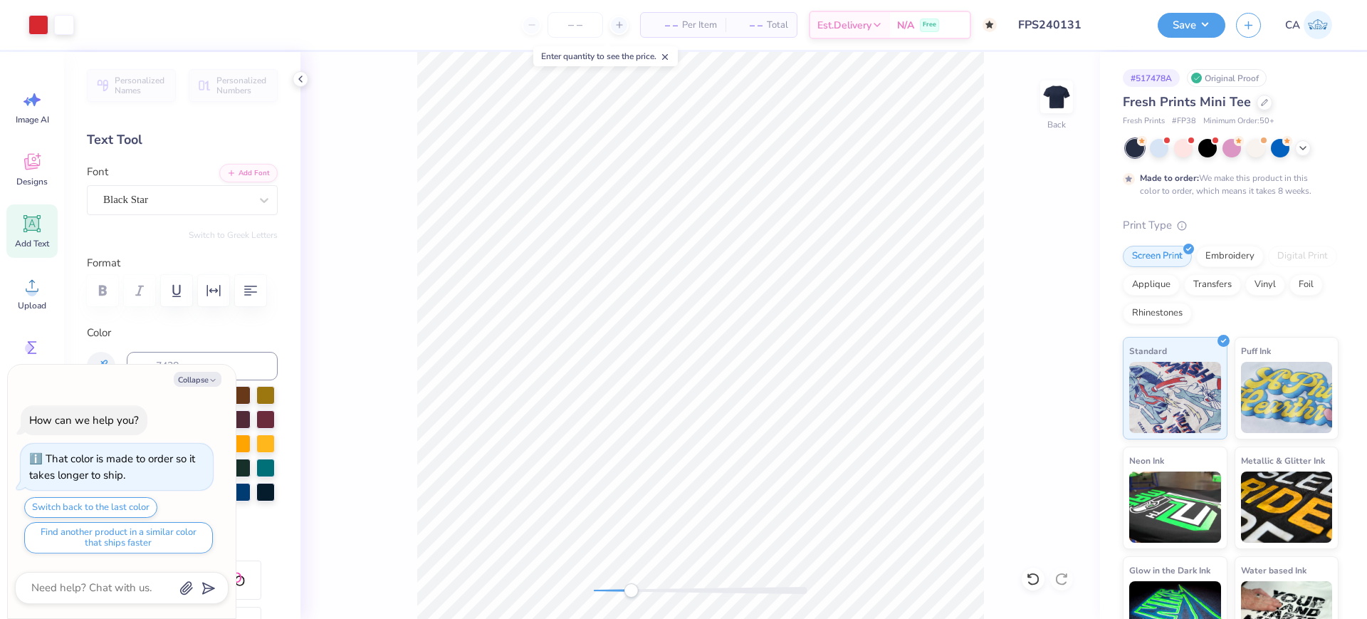
click at [1061, 23] on input "FPS240131" at bounding box center [1077, 25] width 140 height 28
click at [1208, 14] on button "Save" at bounding box center [1191, 23] width 68 height 25
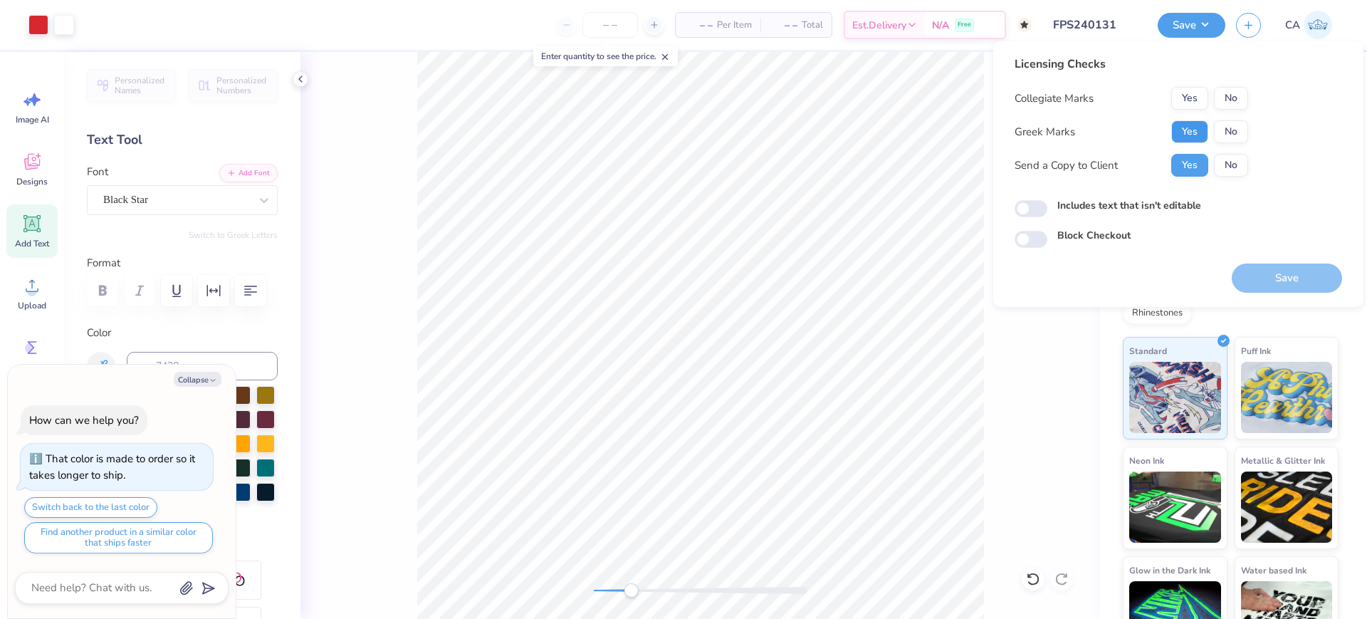
click at [1177, 121] on button "Yes" at bounding box center [1189, 131] width 37 height 23
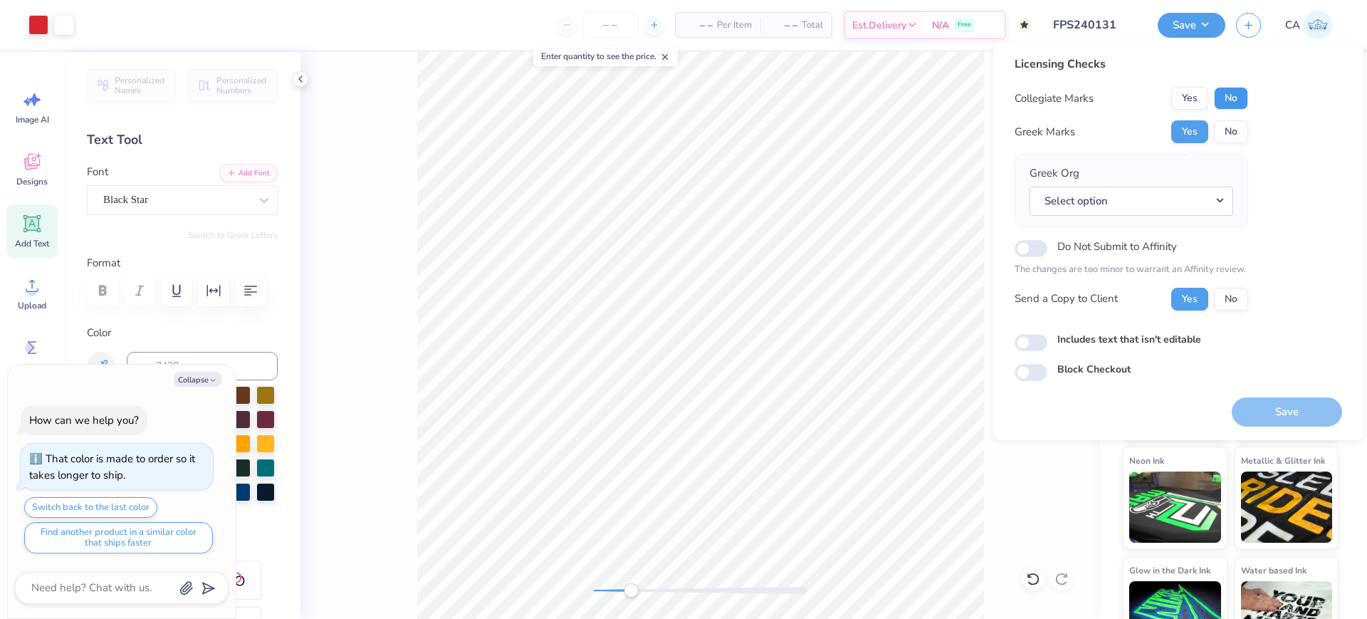
click at [1243, 99] on button "No" at bounding box center [1231, 98] width 34 height 23
click at [1198, 194] on button "Select option" at bounding box center [1131, 200] width 204 height 29
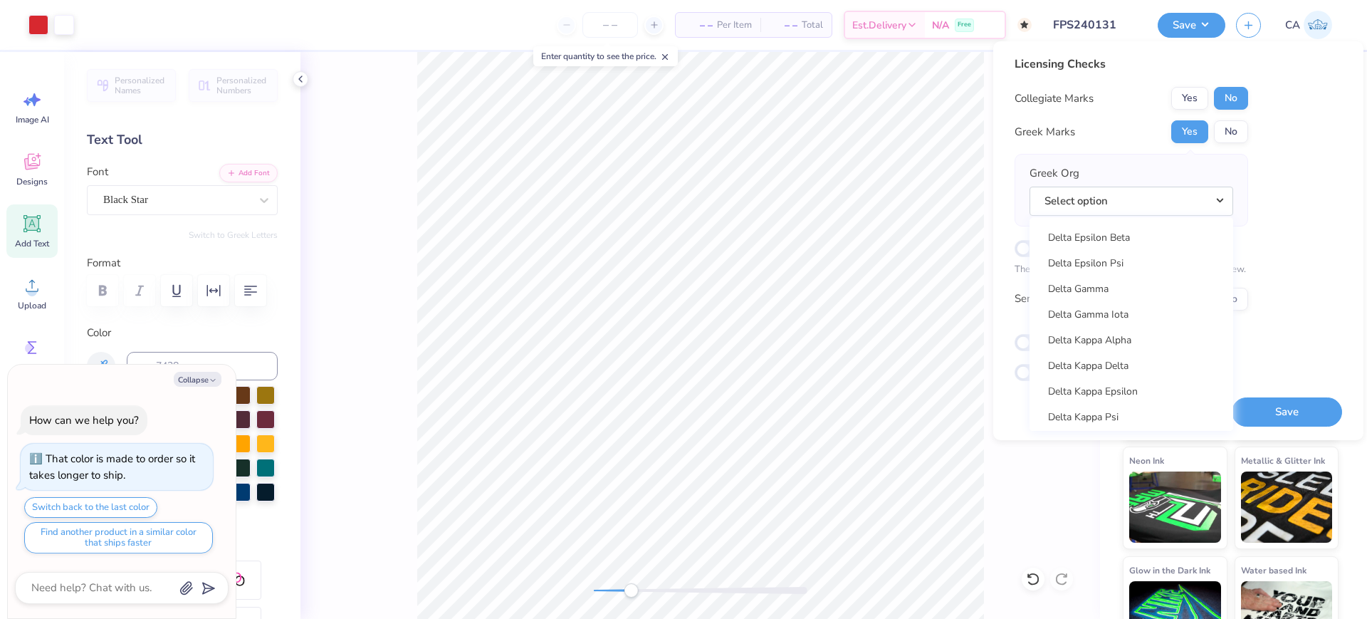
scroll to position [3212, 0]
click at [1132, 317] on link "Delta Gamma" at bounding box center [1131, 328] width 192 height 23
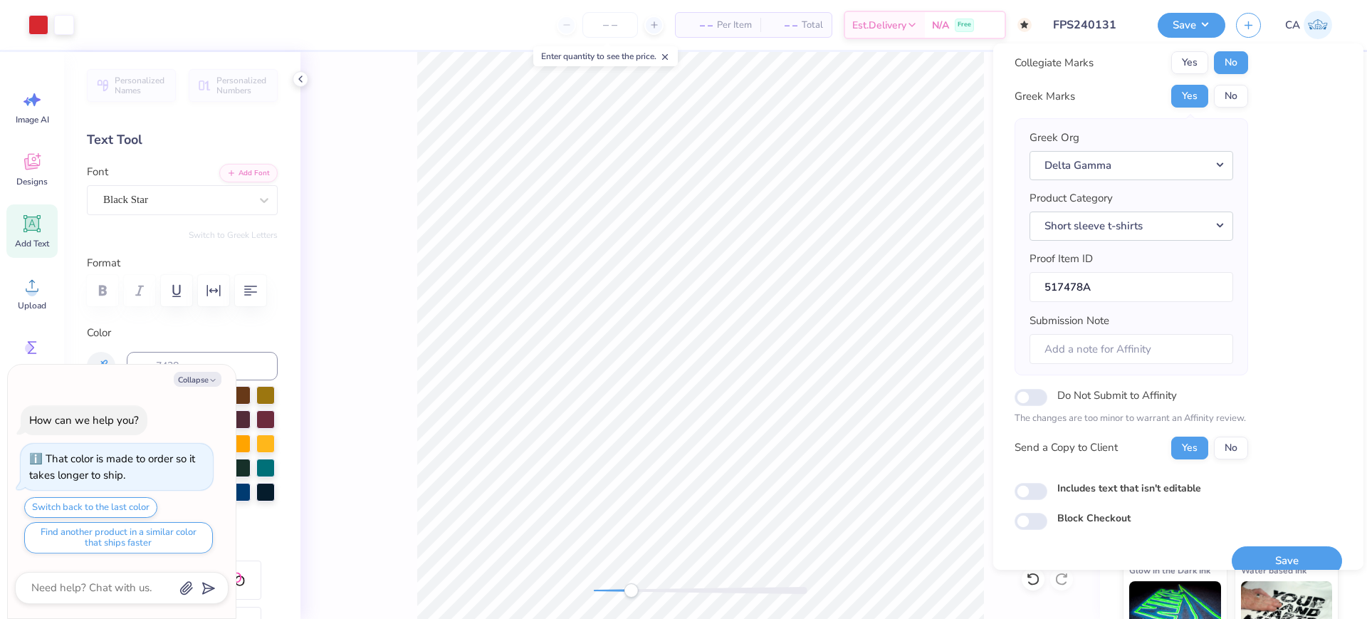
scroll to position [57, 0]
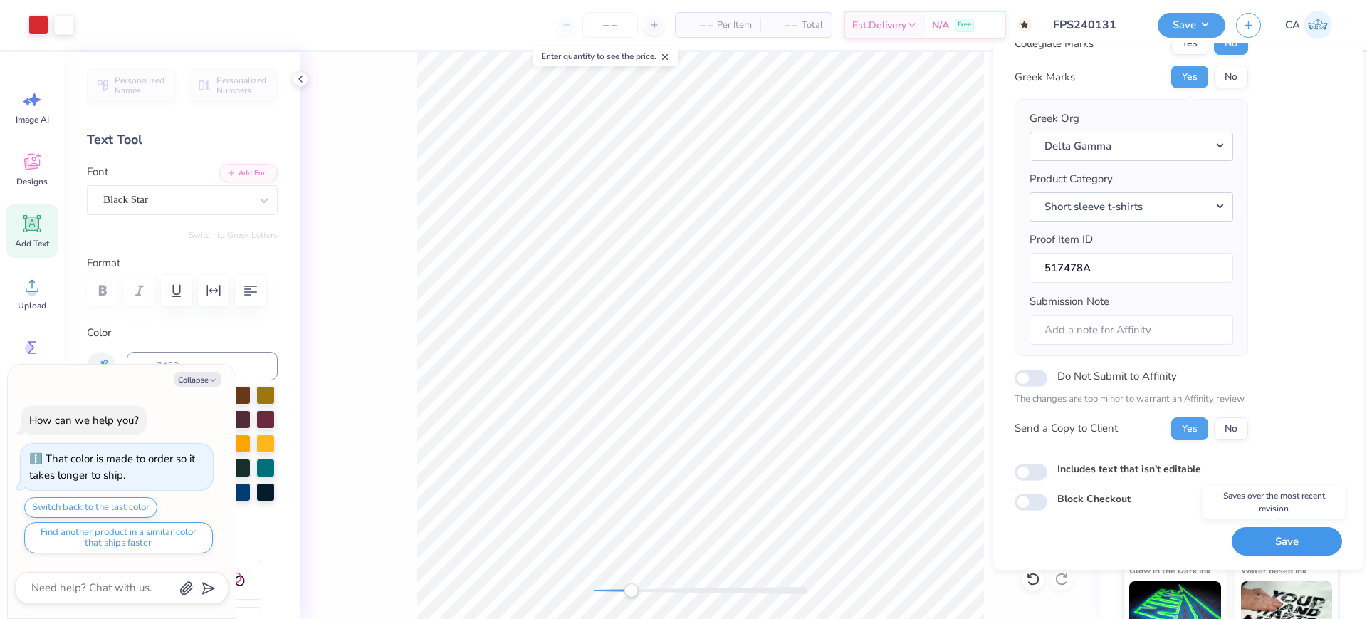
click at [1273, 535] on button "Save" at bounding box center [1286, 541] width 110 height 29
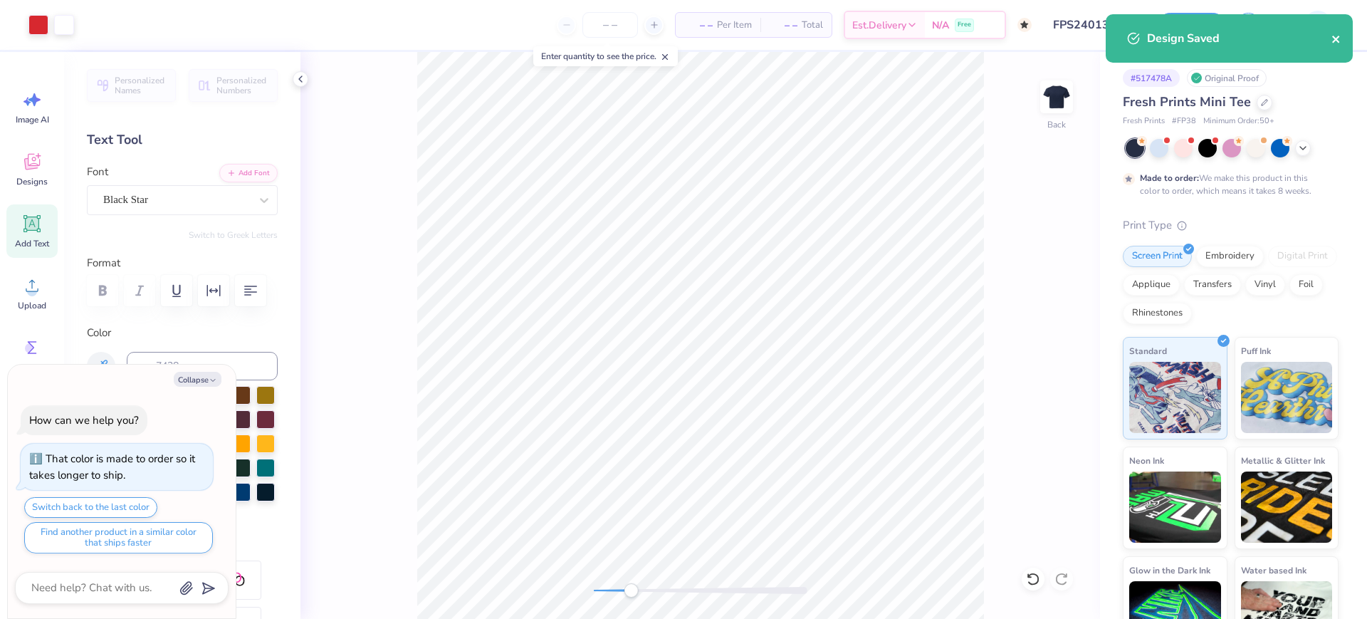
click at [1333, 37] on icon "close" at bounding box center [1335, 39] width 7 height 7
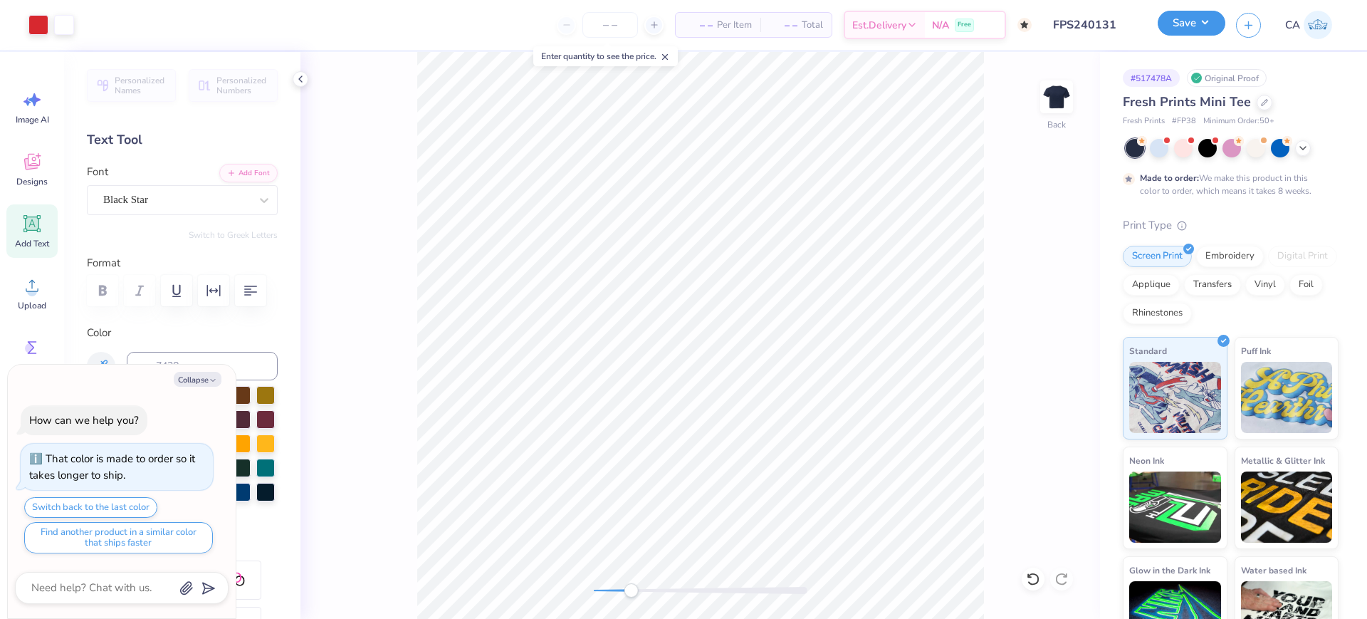
click at [1177, 22] on button "Save" at bounding box center [1191, 23] width 68 height 25
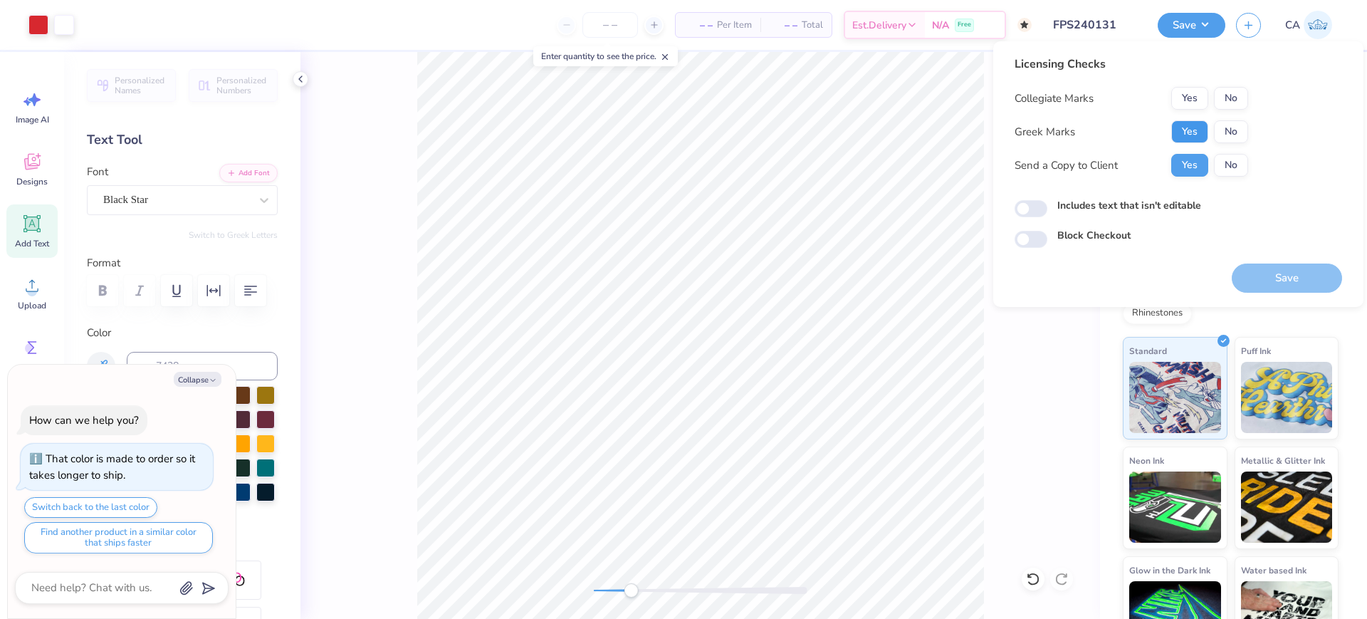
click at [1194, 132] on button "Yes" at bounding box center [1189, 131] width 37 height 23
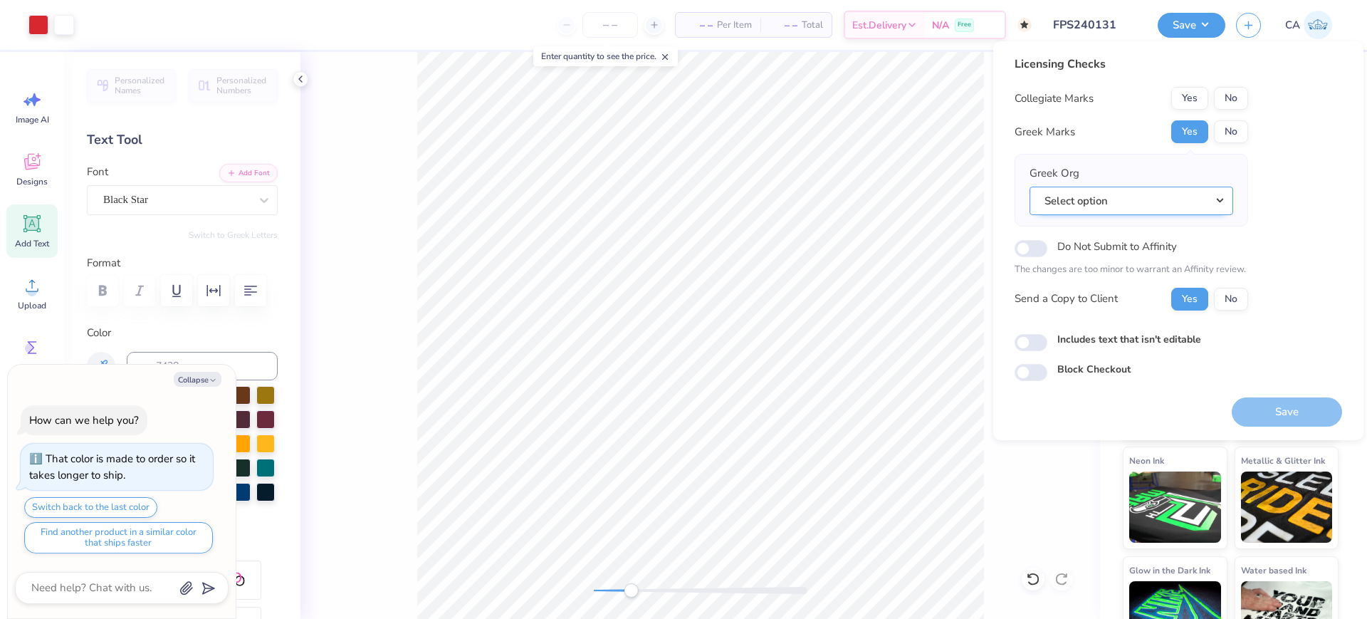
click at [1172, 198] on button "Select option" at bounding box center [1131, 200] width 204 height 29
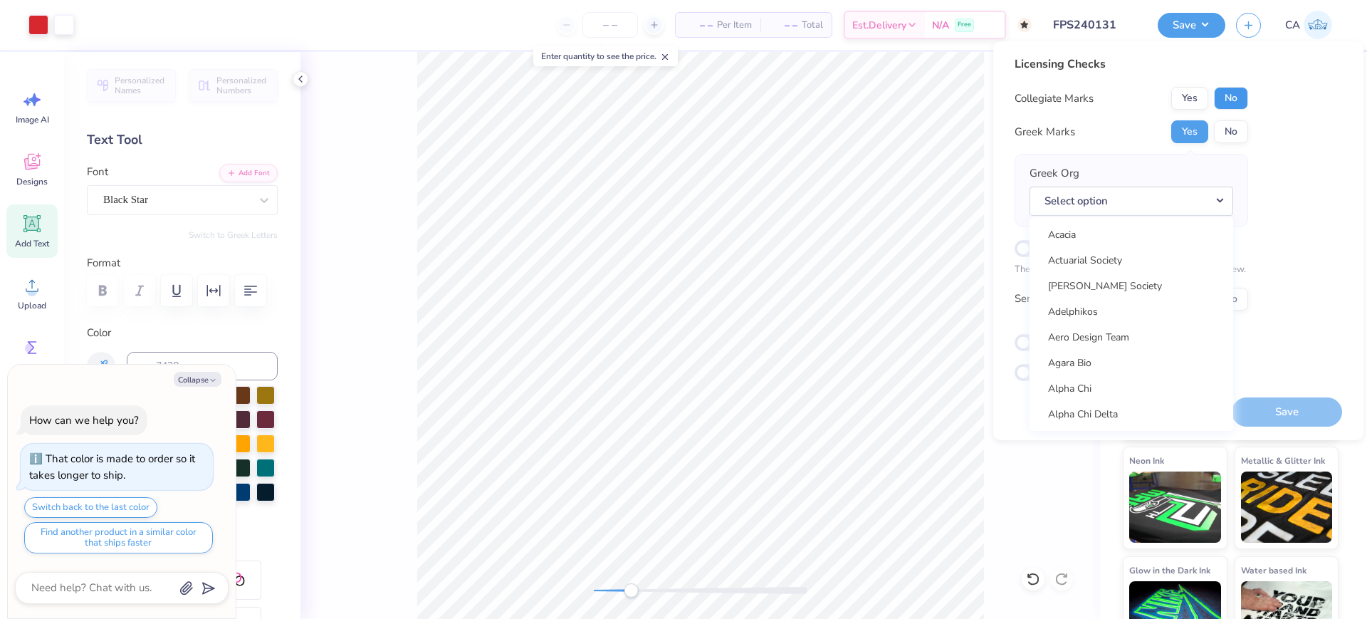
click at [1222, 92] on button "No" at bounding box center [1231, 98] width 34 height 23
type textarea "x"
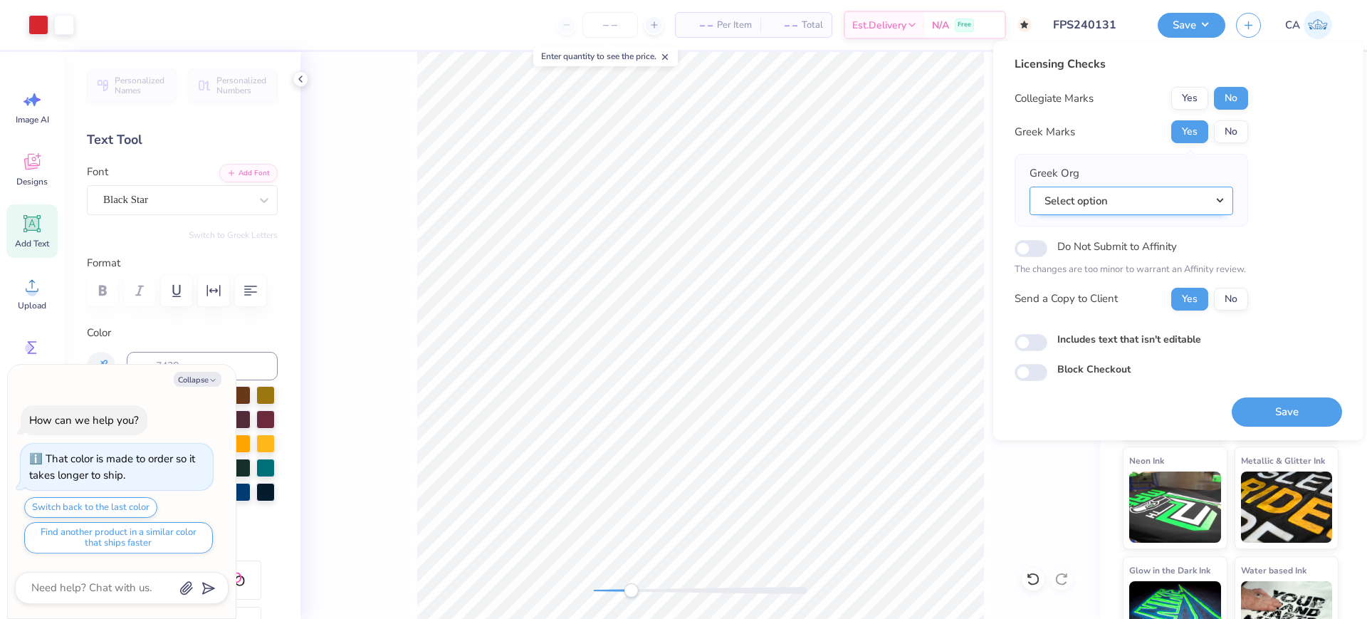
click at [1219, 199] on button "Select option" at bounding box center [1131, 200] width 204 height 29
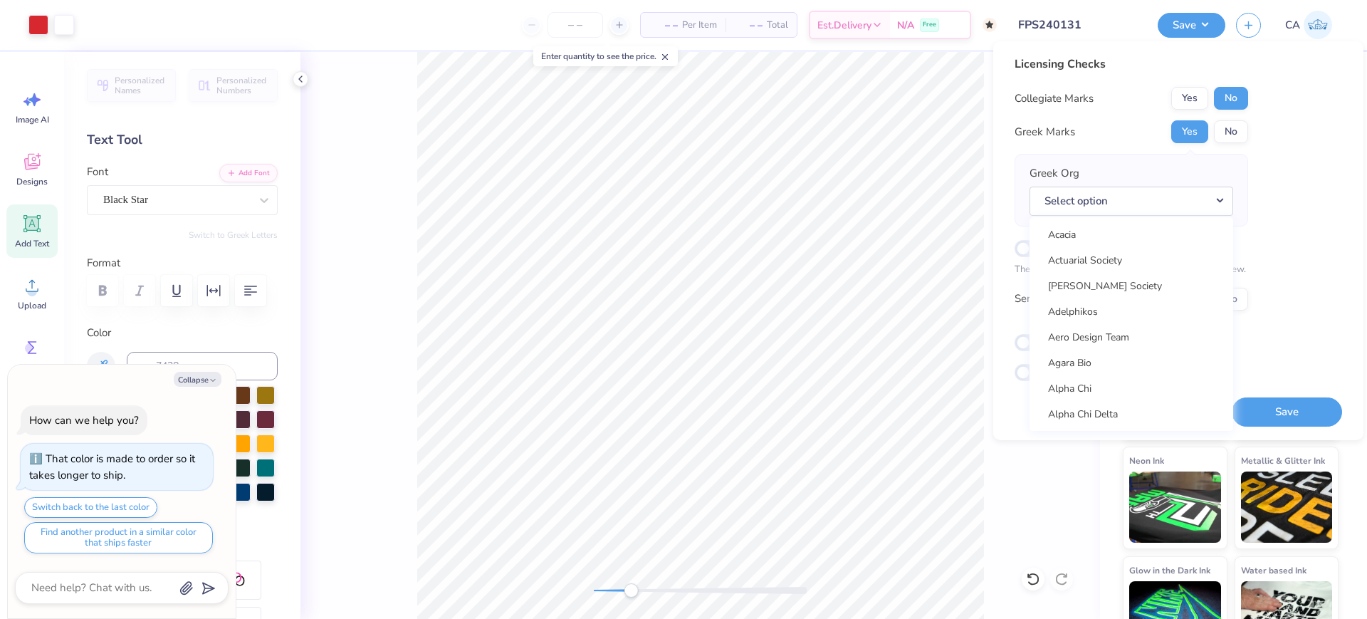
click at [1060, 21] on input "FPS240131" at bounding box center [1077, 25] width 140 height 28
